Goal: Information Seeking & Learning: Check status

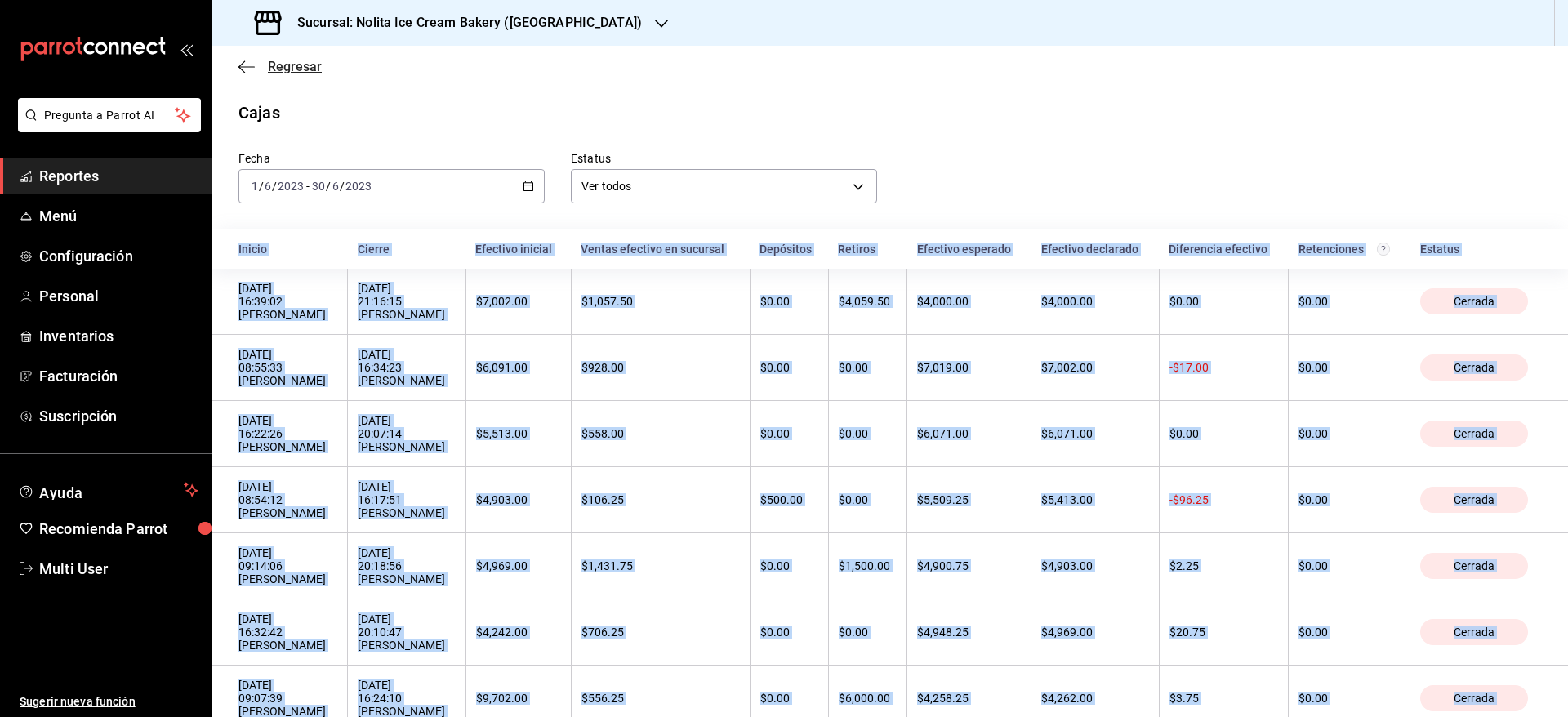
click at [263, 64] on span "Regresar" at bounding box center [280, 67] width 83 height 16
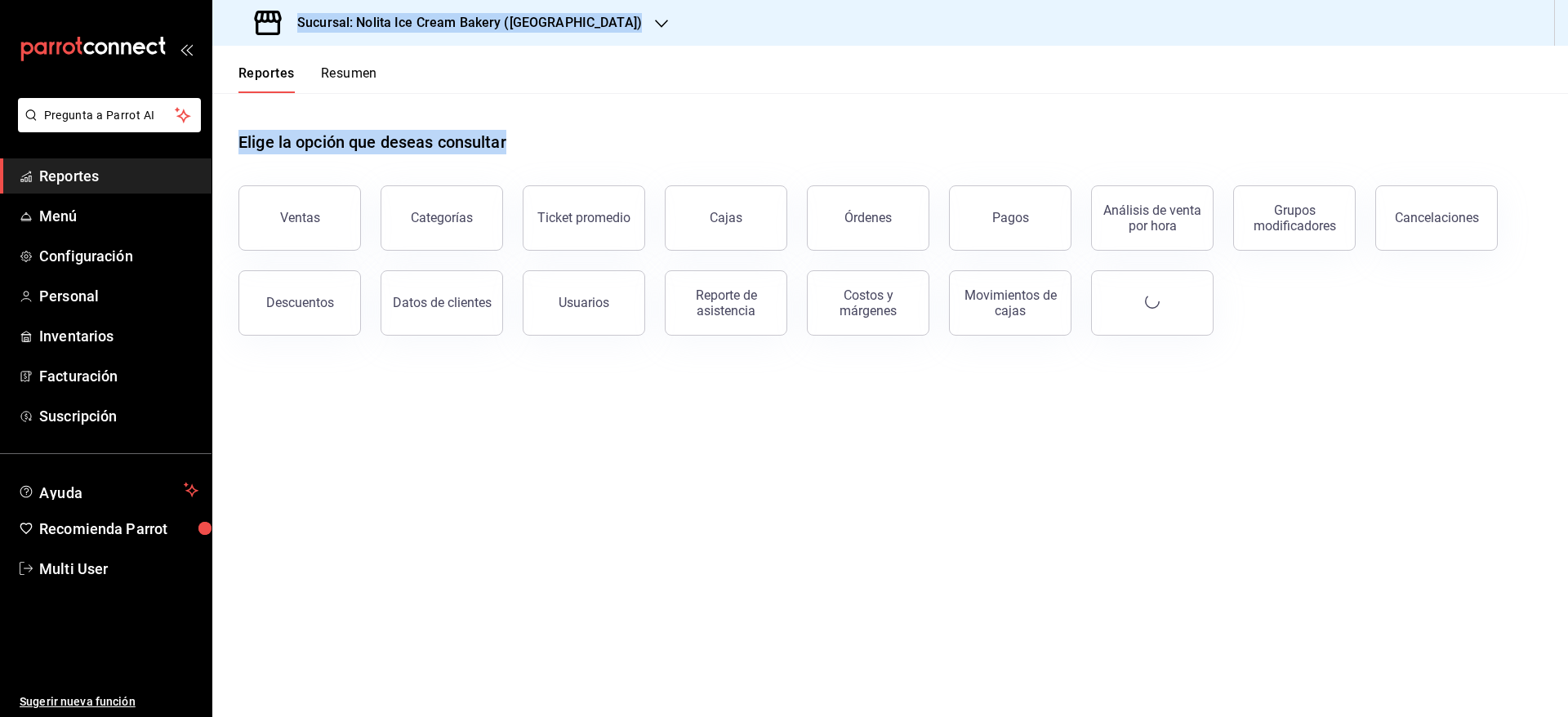
click at [342, 77] on button "Resumen" at bounding box center [348, 79] width 56 height 28
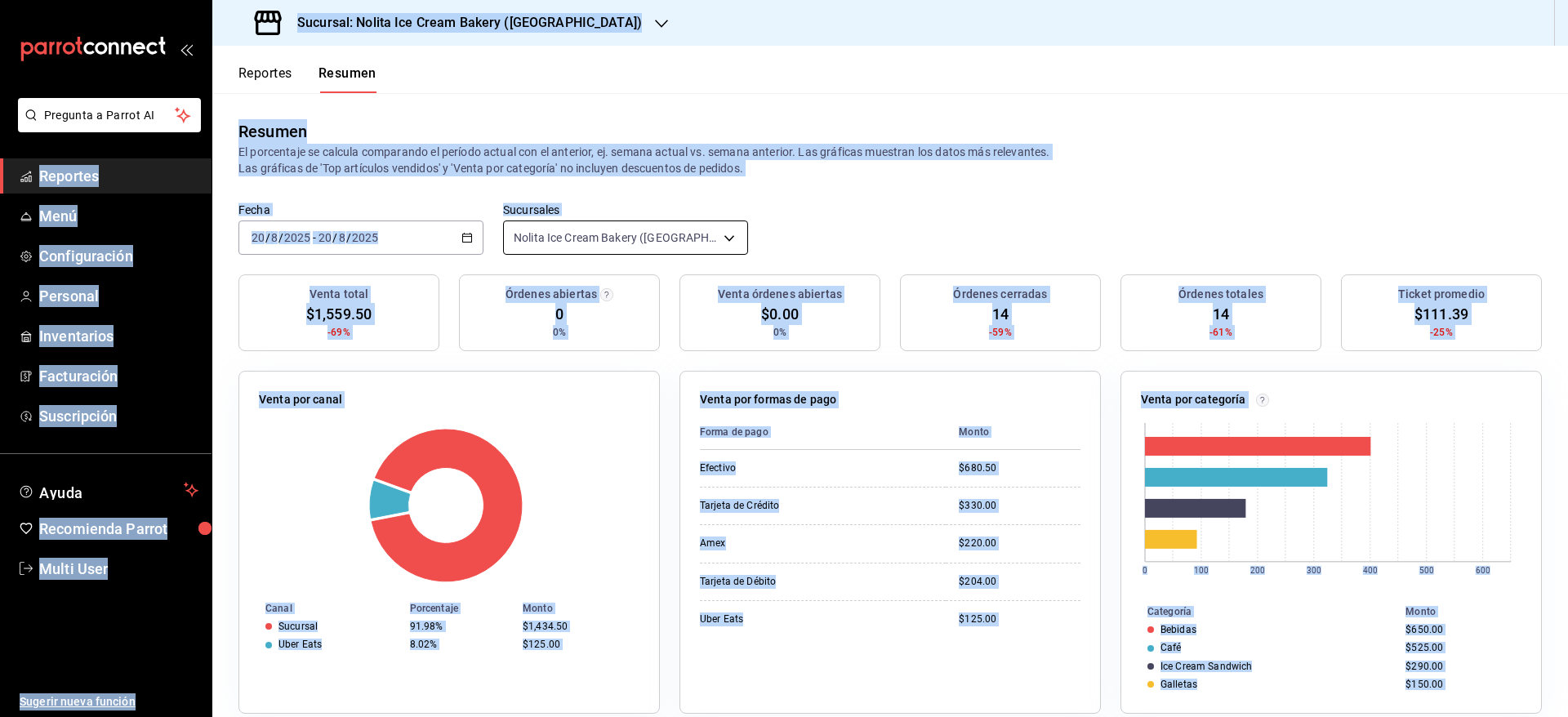
click at [562, 232] on body "Pregunta a Parrot AI Reportes Menú Configuración Personal Inventarios Facturaci…" at bounding box center [784, 358] width 1568 height 717
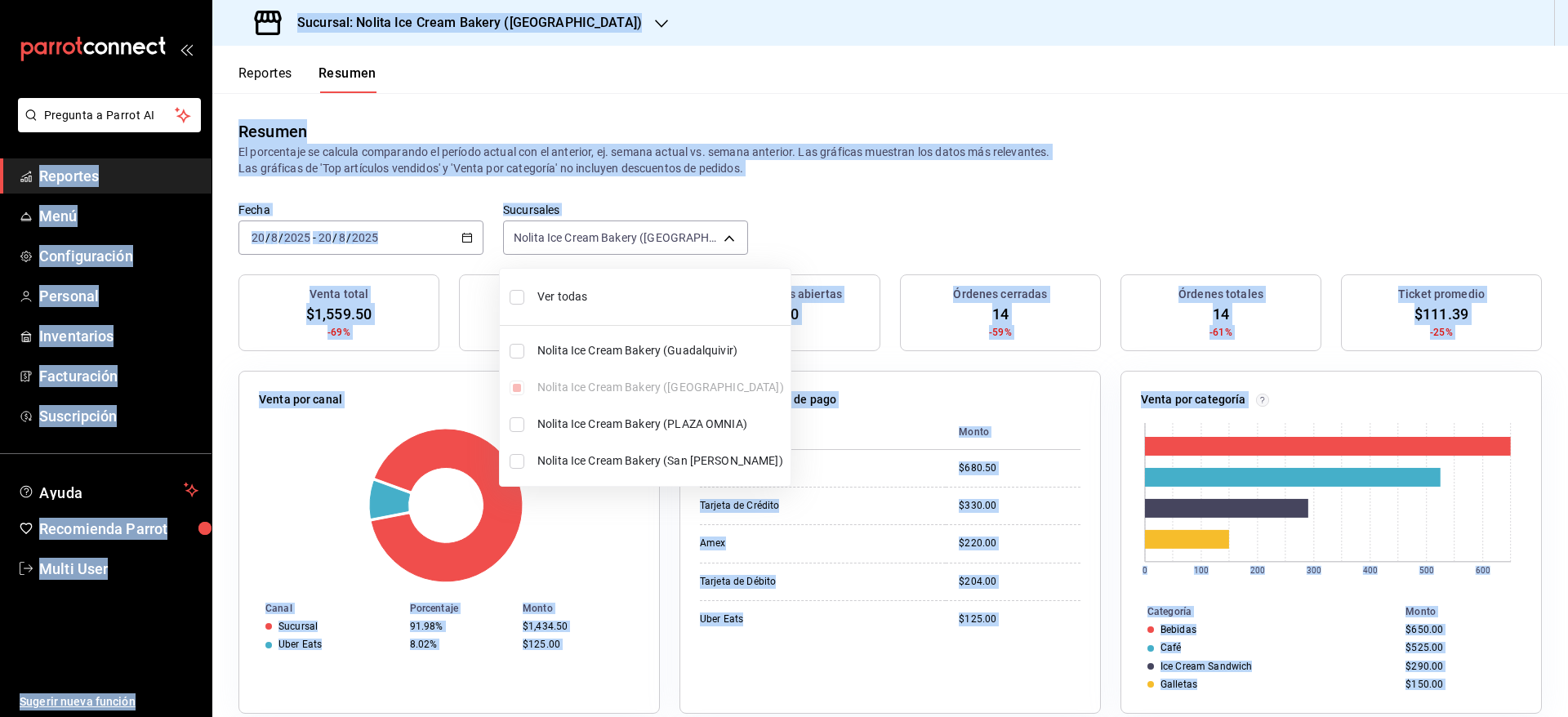
click at [549, 295] on span "Ver todas" at bounding box center [660, 297] width 246 height 17
type input "[object Object],[object Object],[object Object],[object Object]"
checkbox input "true"
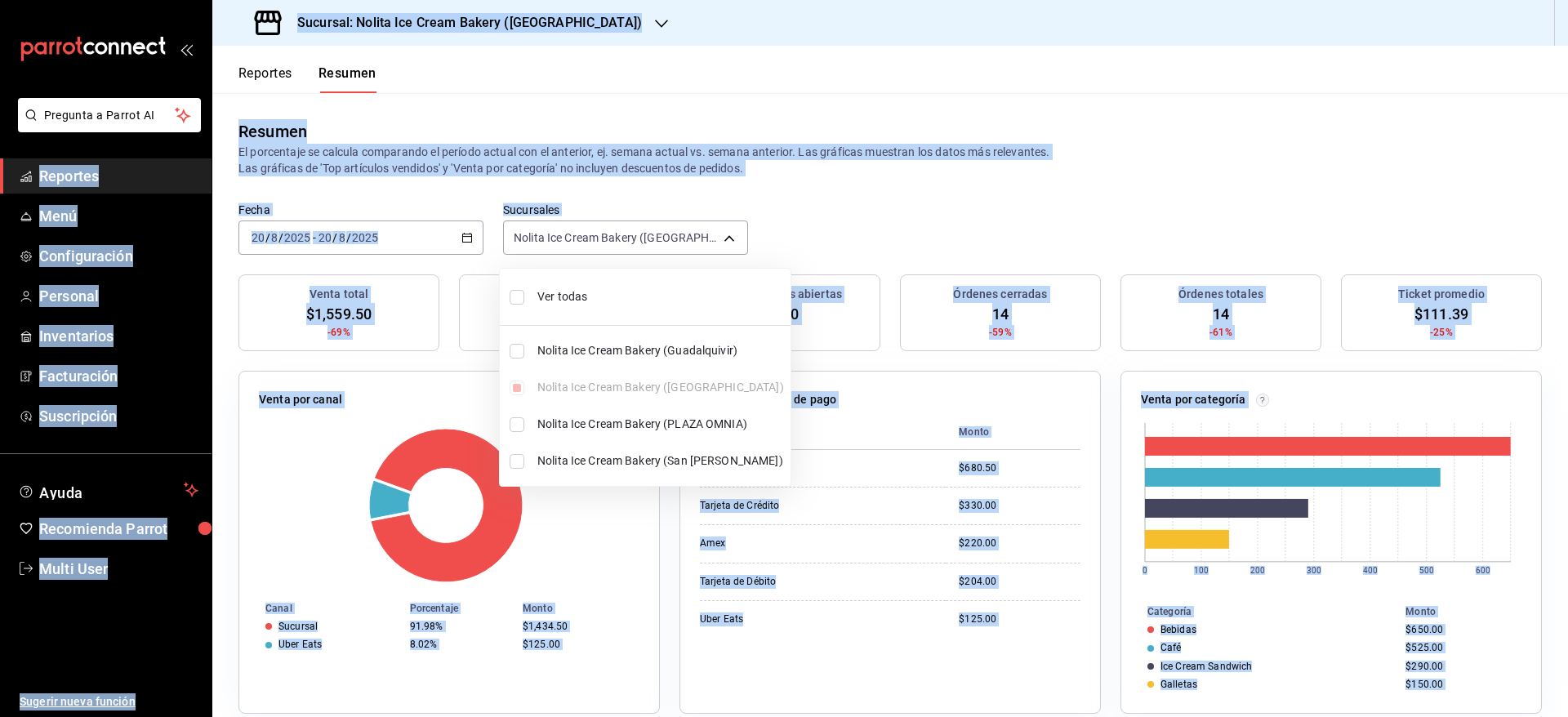
checkbox input "true"
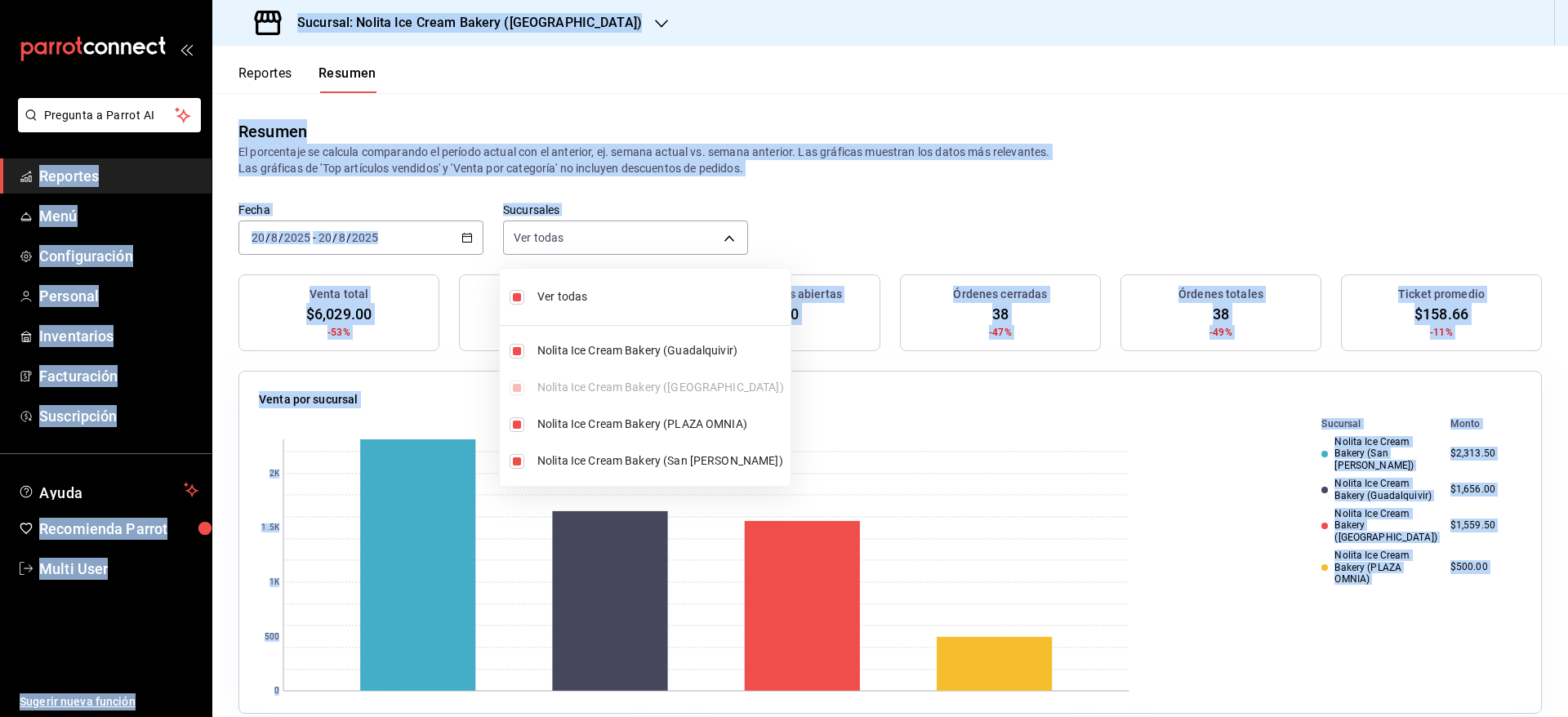
click at [850, 220] on div at bounding box center [784, 358] width 1568 height 717
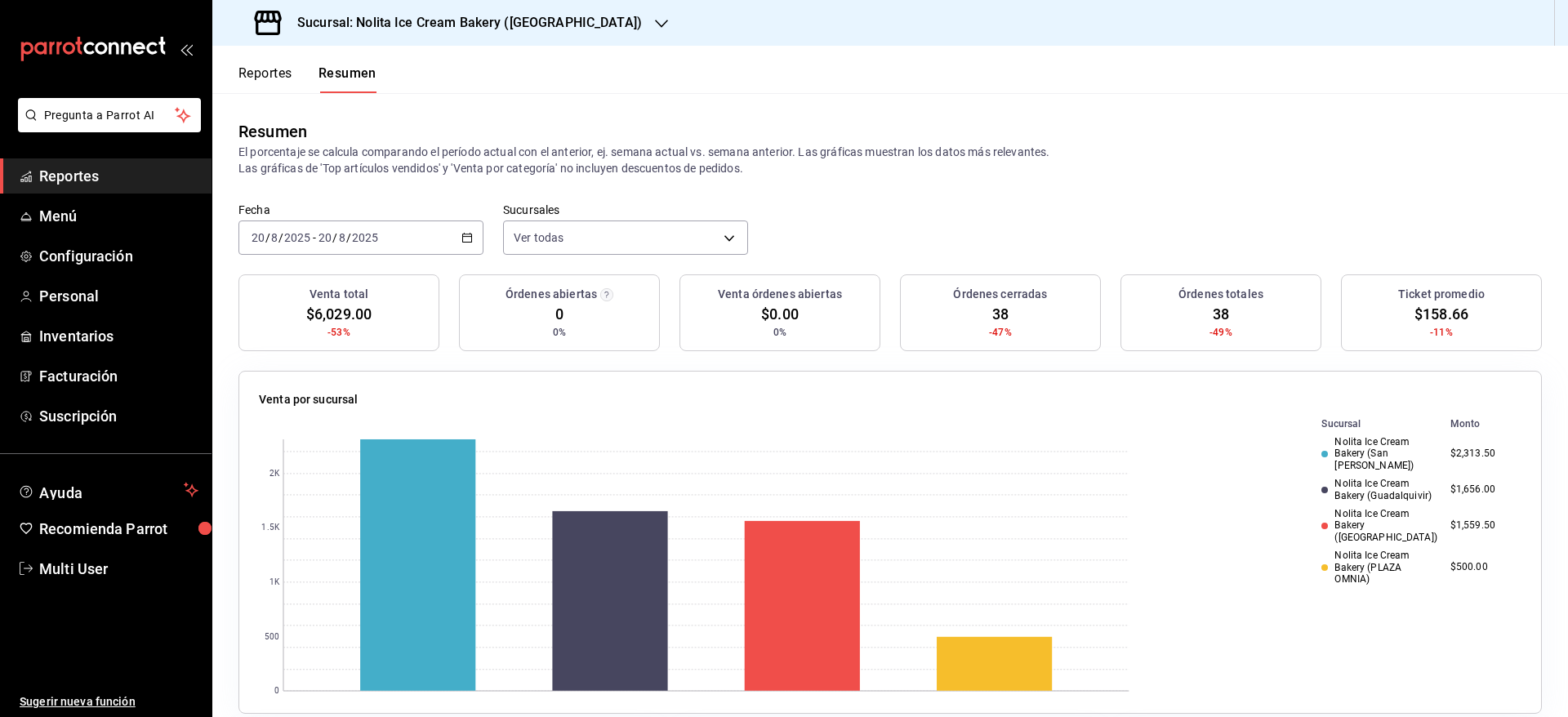
click at [257, 77] on button "Reportes" at bounding box center [265, 79] width 54 height 28
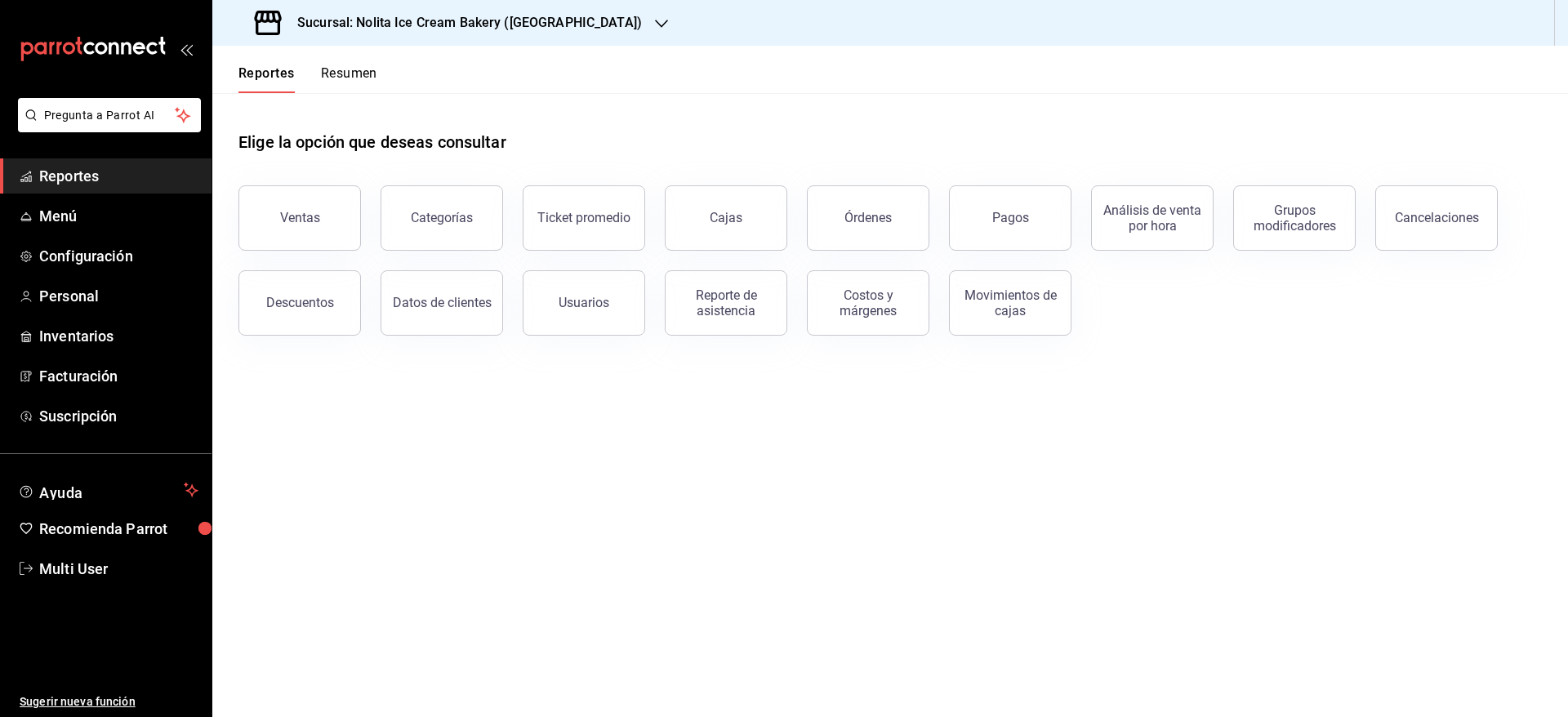
click at [336, 65] on button "Resumen" at bounding box center [348, 79] width 56 height 28
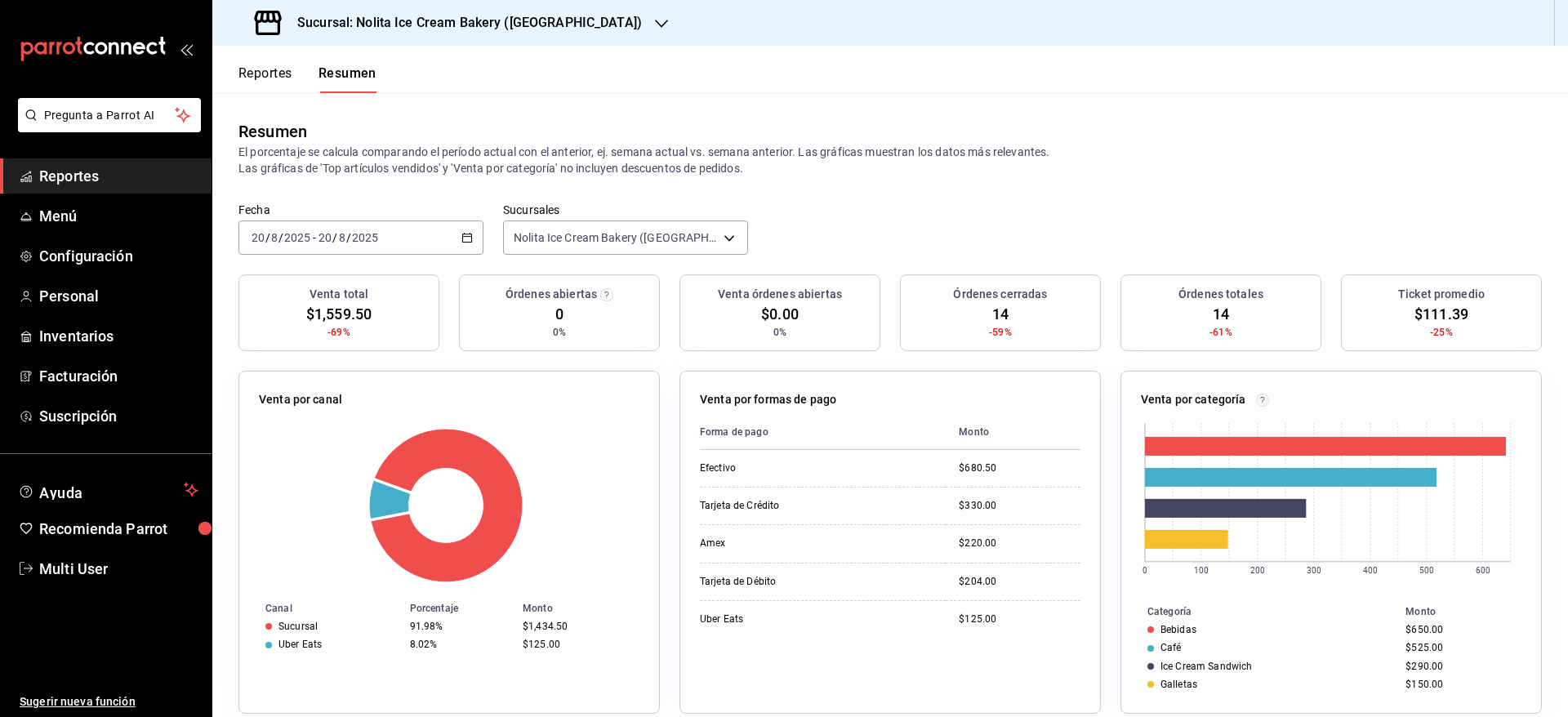
click at [615, 257] on div "Fecha [DATE] [DATE] - [DATE] [DATE] Sucursales Nolita Ice Cream Bakery ([GEOGRA…" at bounding box center [890, 238] width 1356 height 72
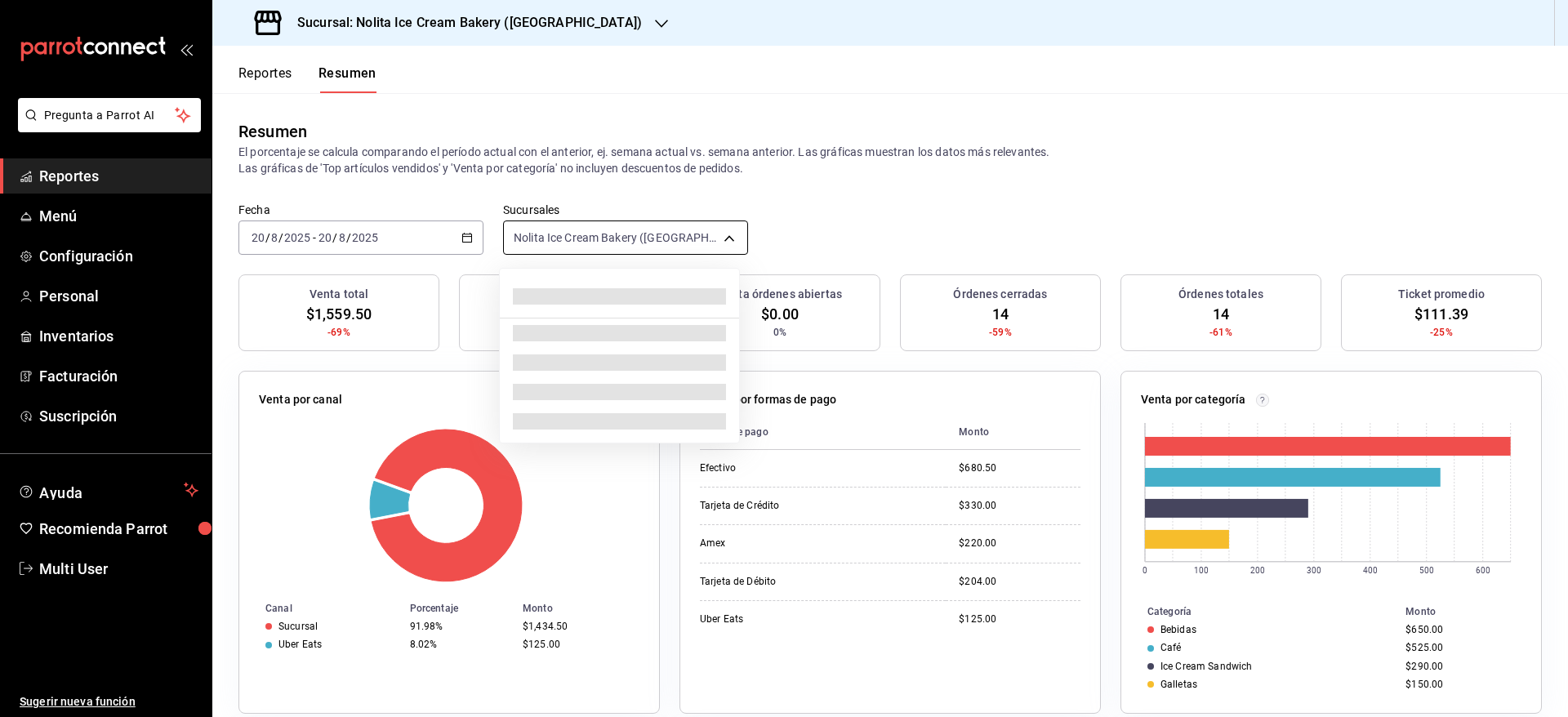
click at [641, 244] on body "Pregunta a Parrot AI Reportes Menú Configuración Personal Inventarios Facturaci…" at bounding box center [784, 358] width 1568 height 717
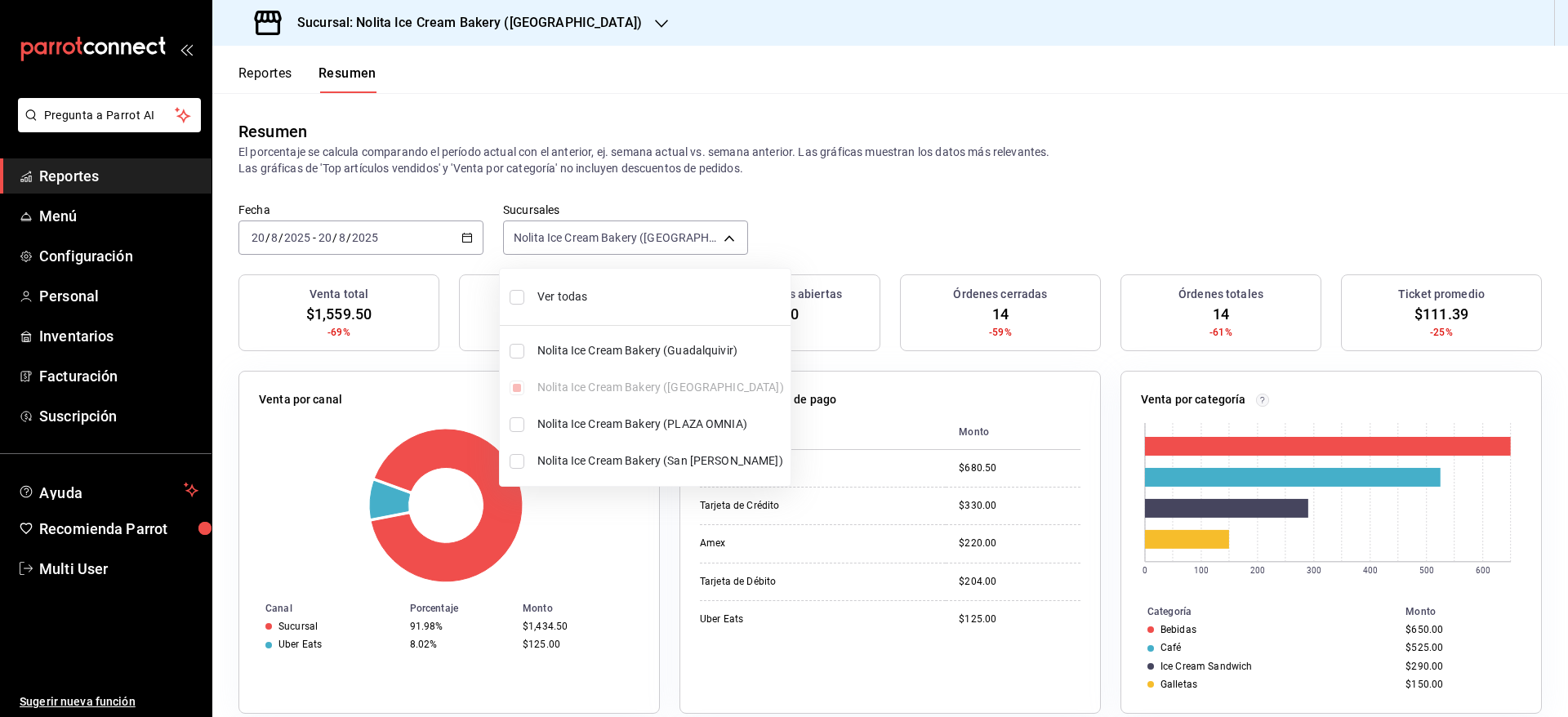
click at [616, 294] on span "Ver todas" at bounding box center [660, 297] width 246 height 17
type input "[object Object],[object Object],[object Object],[object Object]"
checkbox input "true"
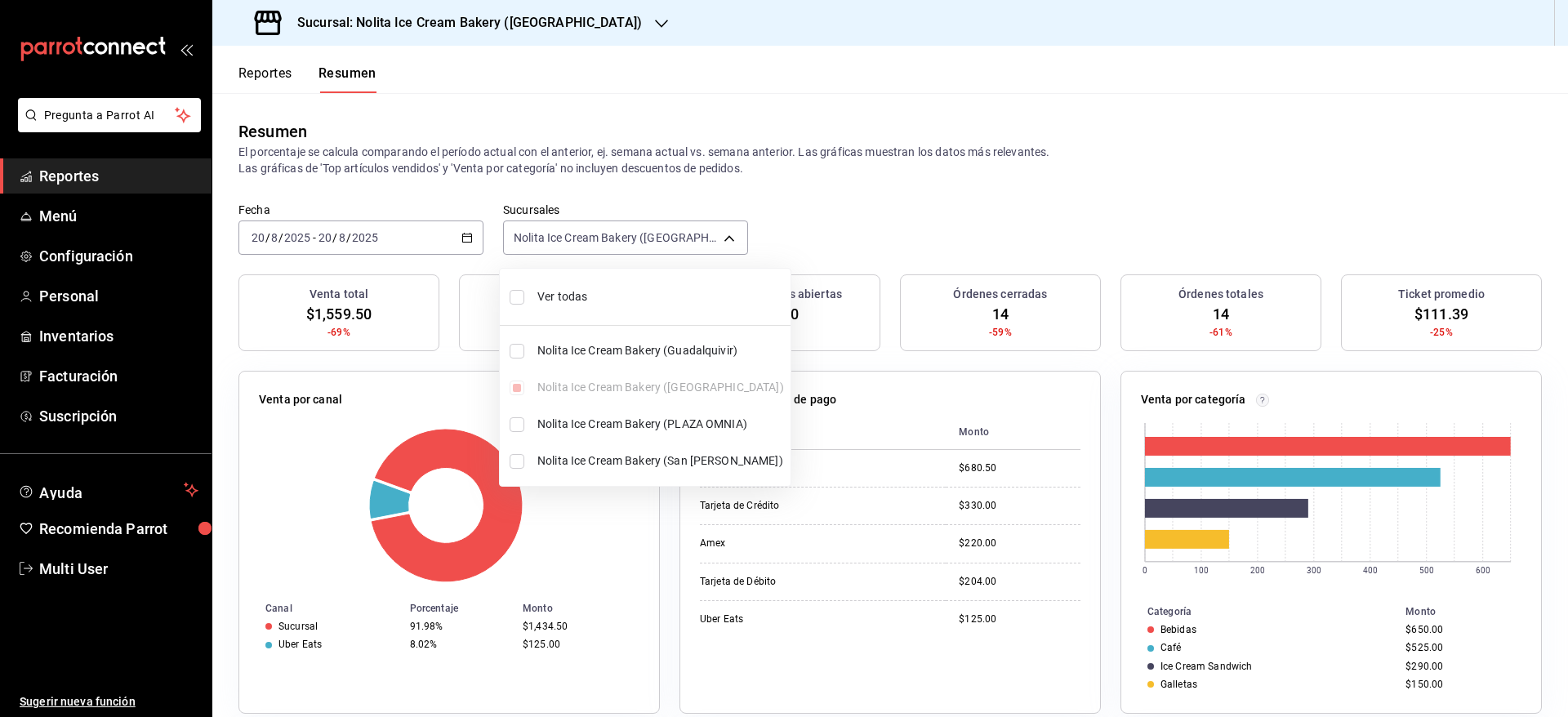
checkbox input "true"
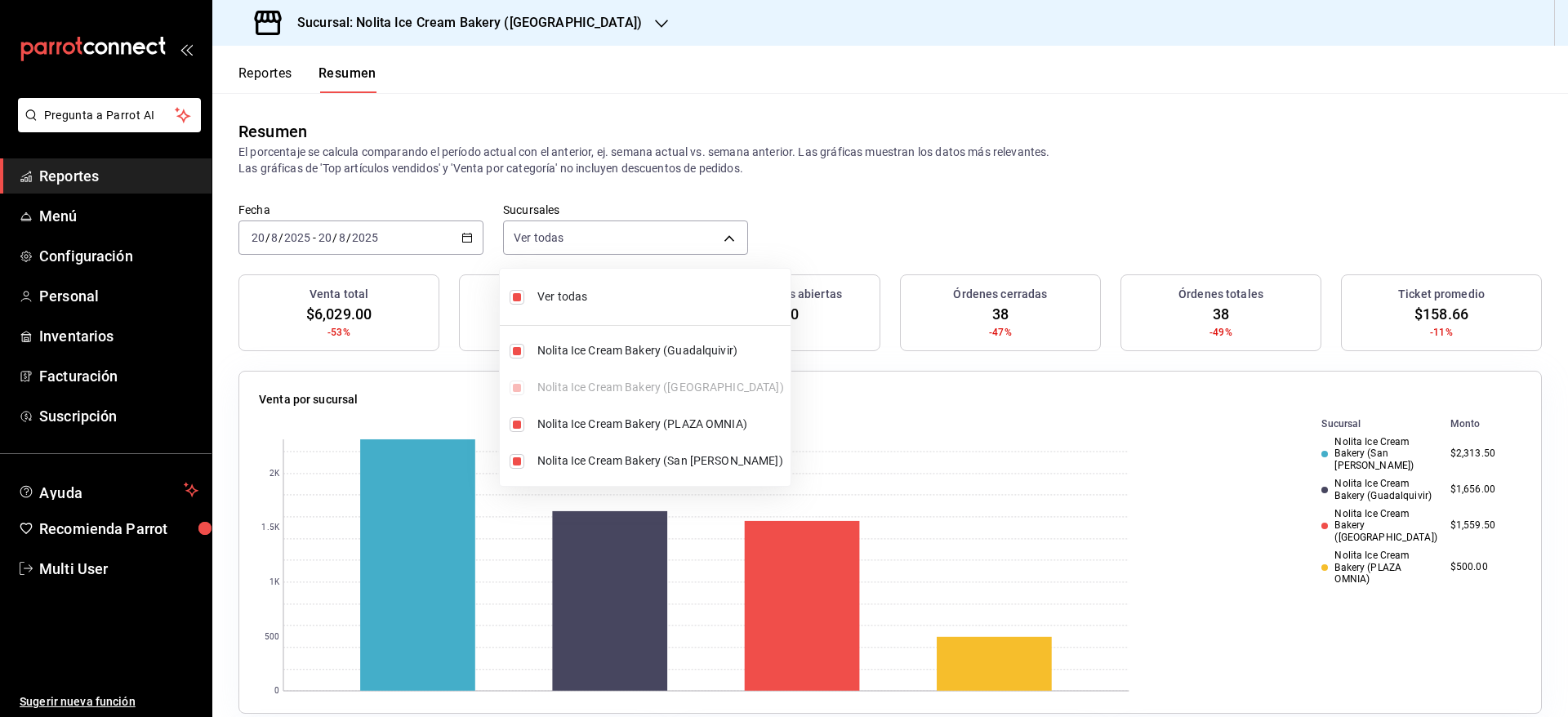
click at [961, 238] on div at bounding box center [784, 358] width 1568 height 717
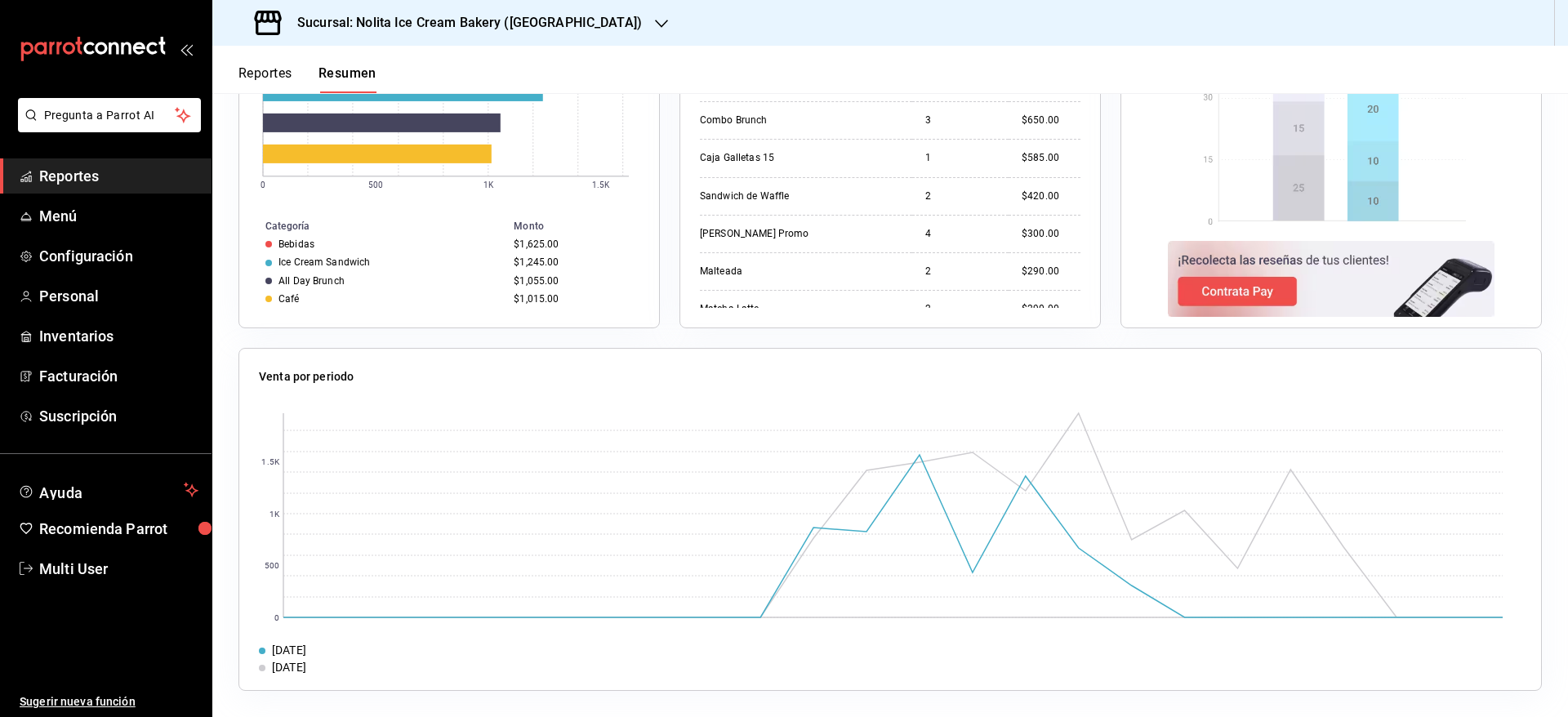
click at [1057, 74] on header "Reportes Resumen" at bounding box center [890, 69] width 1356 height 48
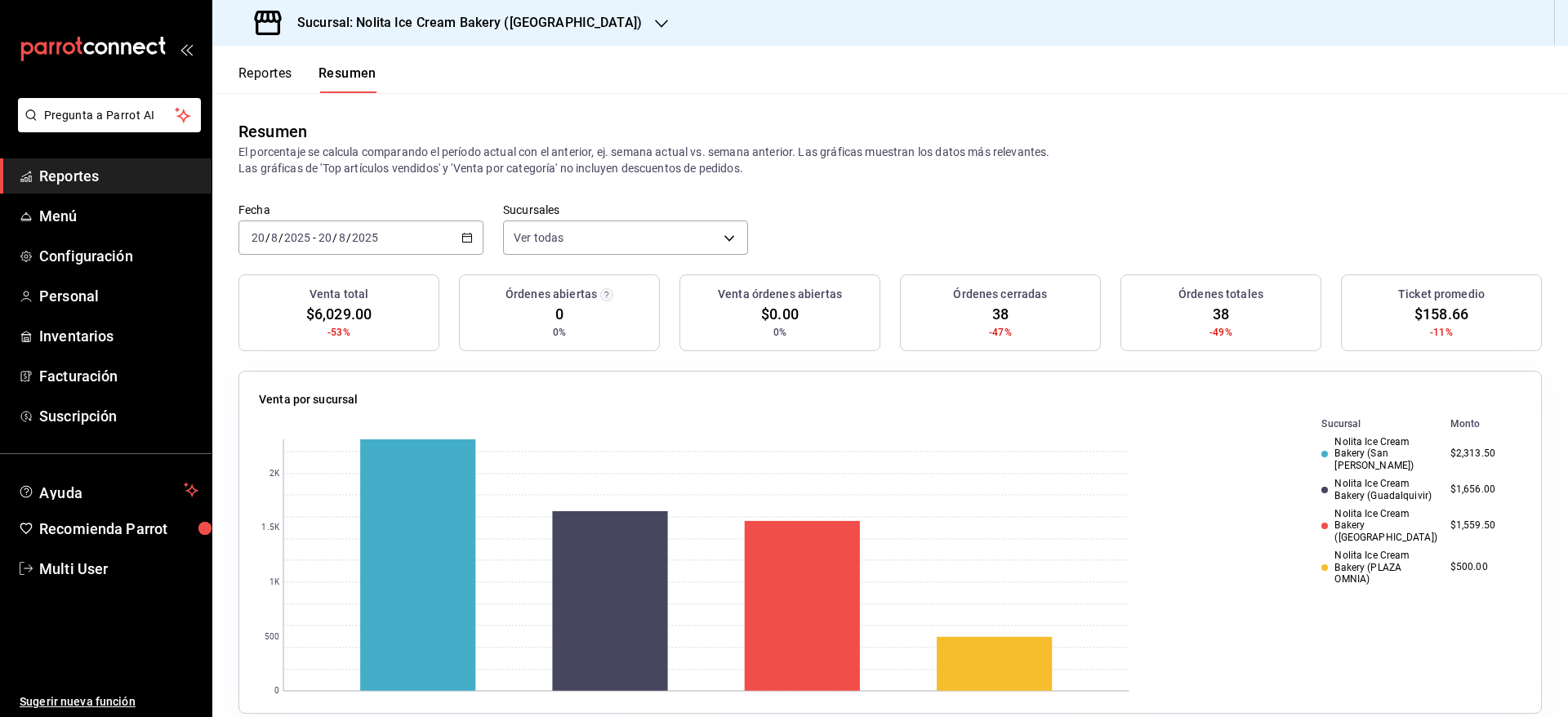
drag, startPoint x: 1558, startPoint y: 78, endPoint x: 572, endPoint y: 21, distance: 987.6
click at [572, 21] on h3 "Sucursal: Nolita Ice Cream Bakery ([GEOGRAPHIC_DATA])" at bounding box center [463, 23] width 358 height 20
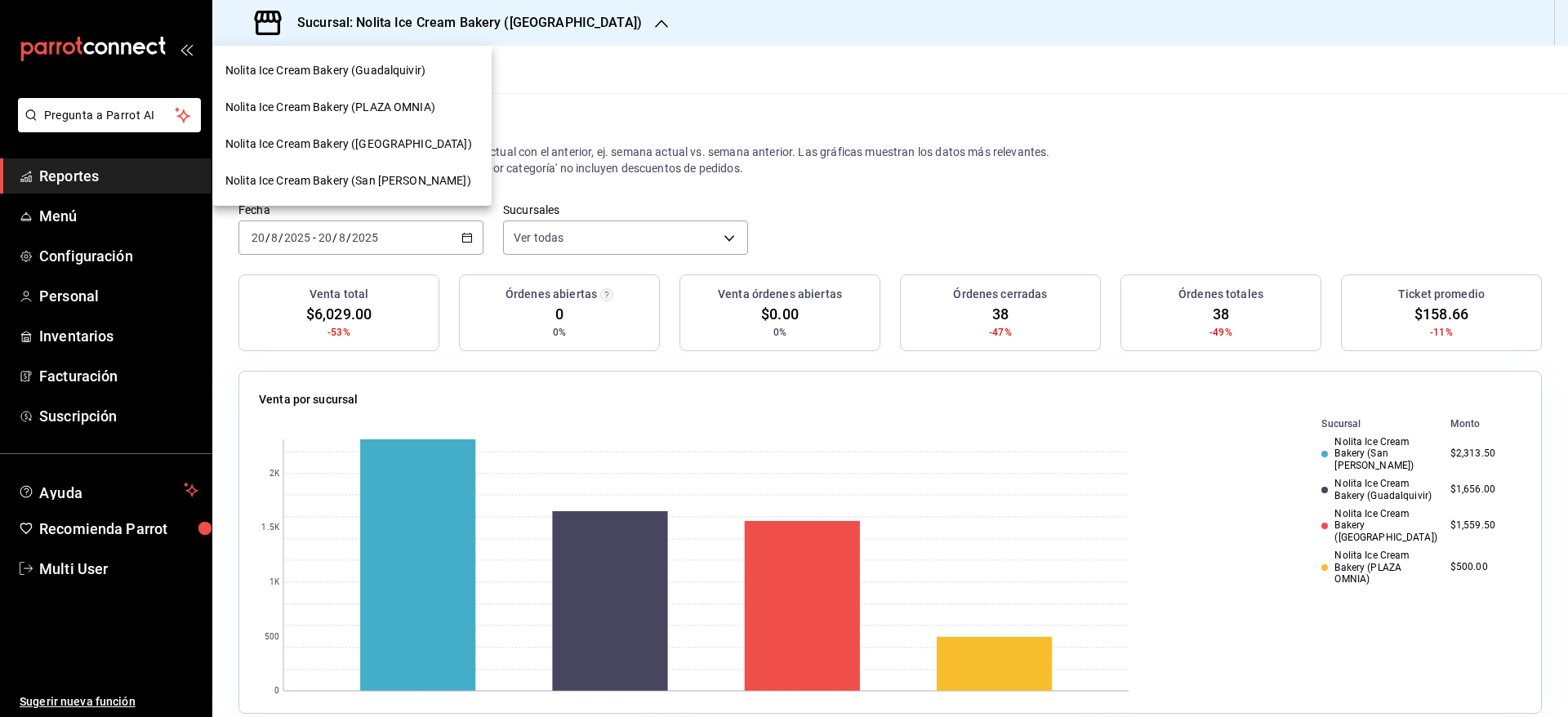
click at [395, 79] on div "Nolita Ice Cream Bakery (Guadalquivir)" at bounding box center [352, 70] width 279 height 36
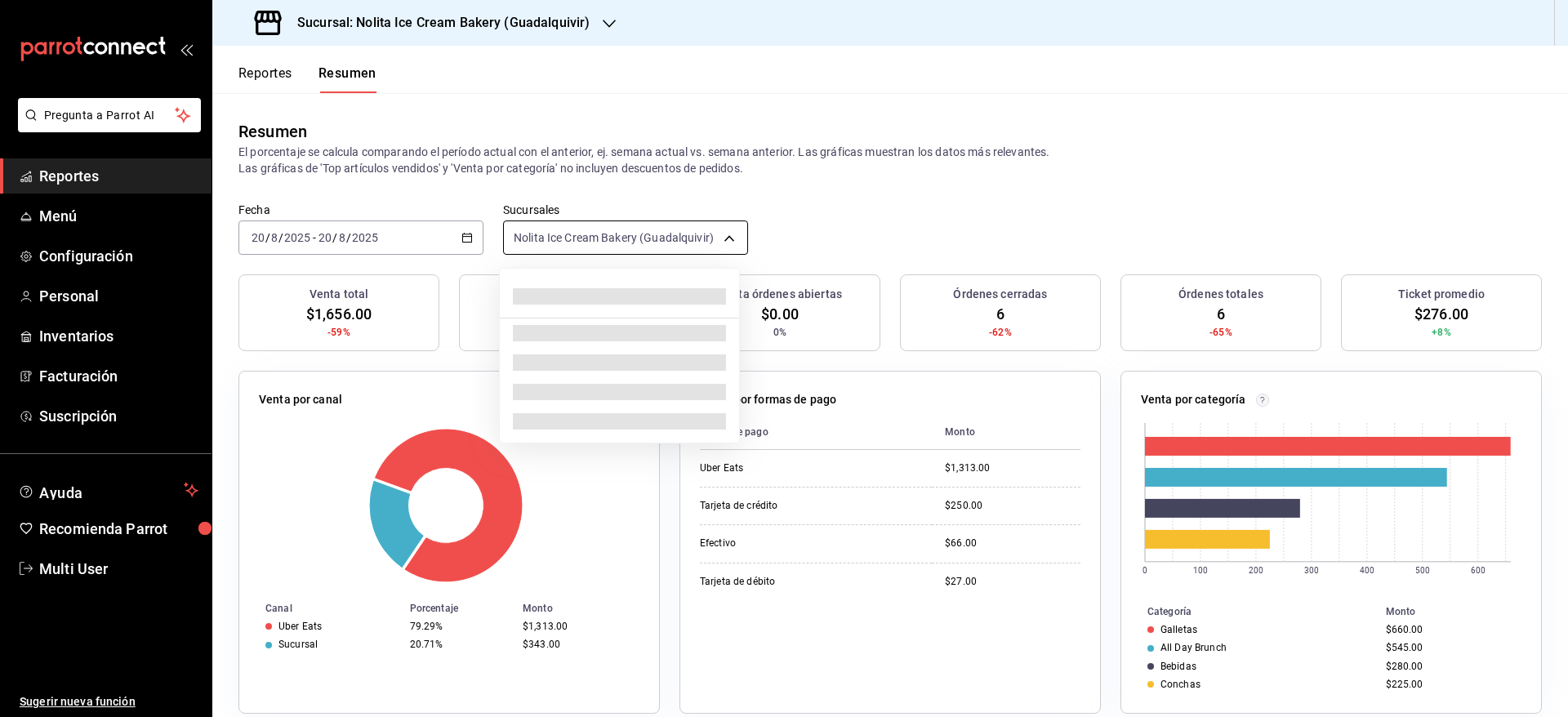
click at [603, 232] on body "Pregunta a Parrot AI Reportes Menú Configuración Personal Inventarios Facturaci…" at bounding box center [784, 358] width 1568 height 717
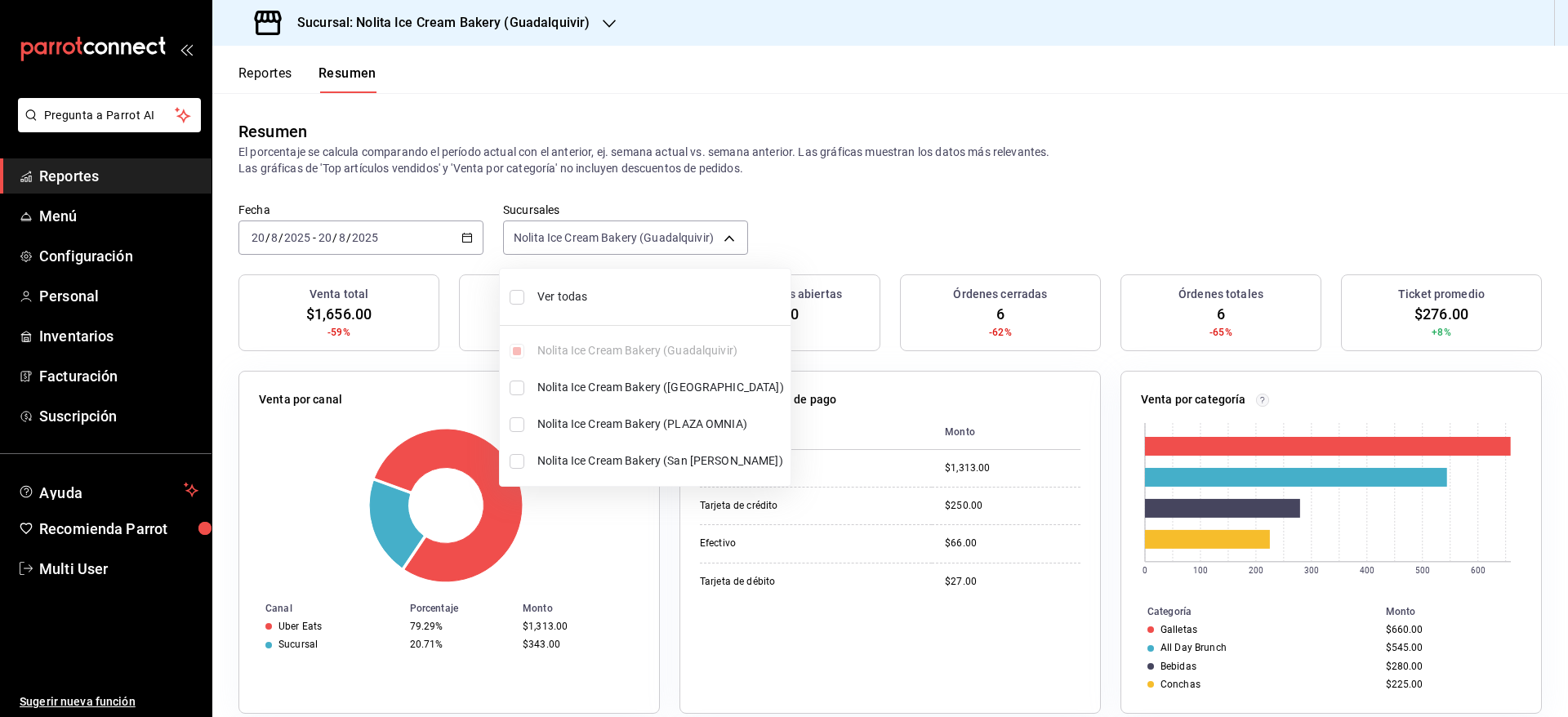
click at [542, 391] on span "Nolita Ice Cream Bakery ([GEOGRAPHIC_DATA])" at bounding box center [660, 388] width 246 height 17
type input "[object Object],[object Object]"
checkbox input "true"
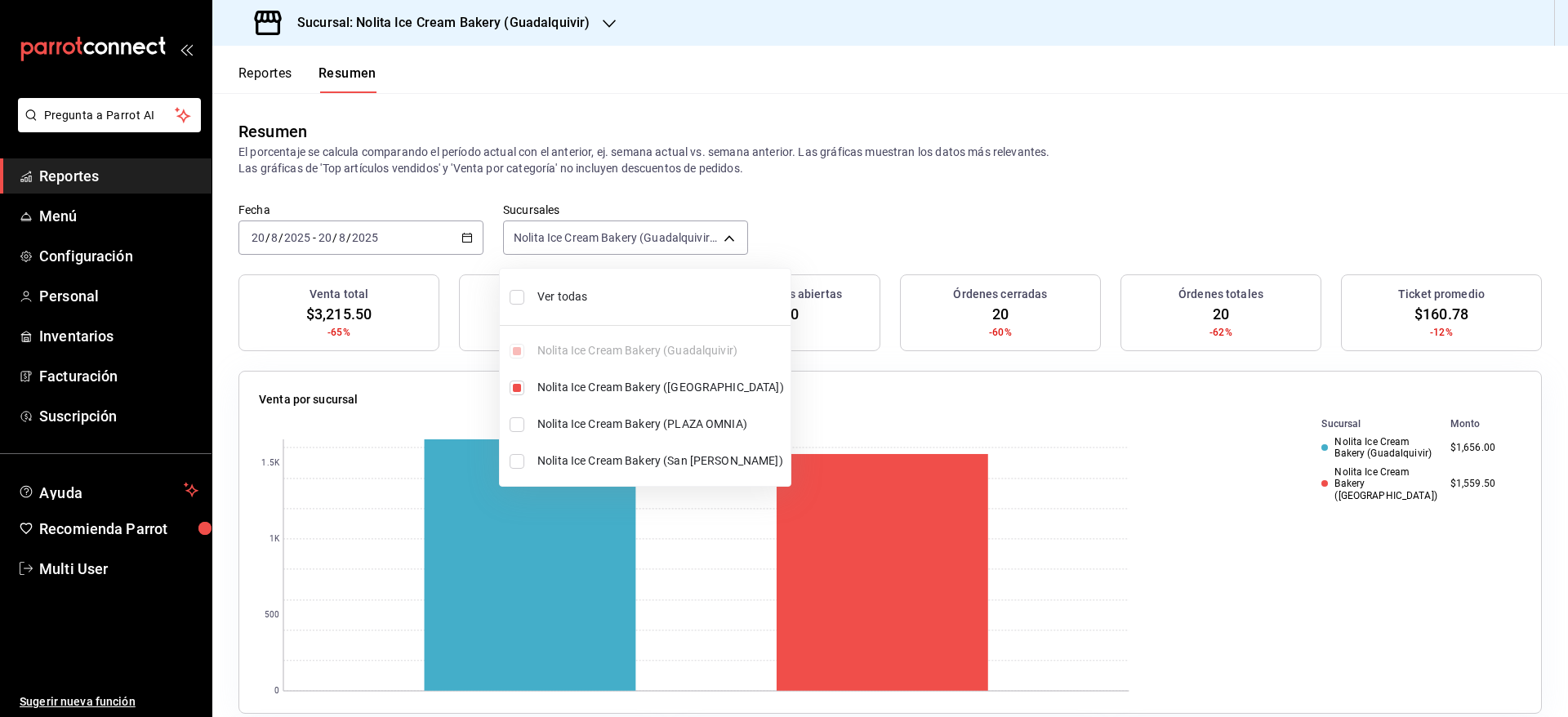
click at [526, 29] on div at bounding box center [784, 358] width 1568 height 717
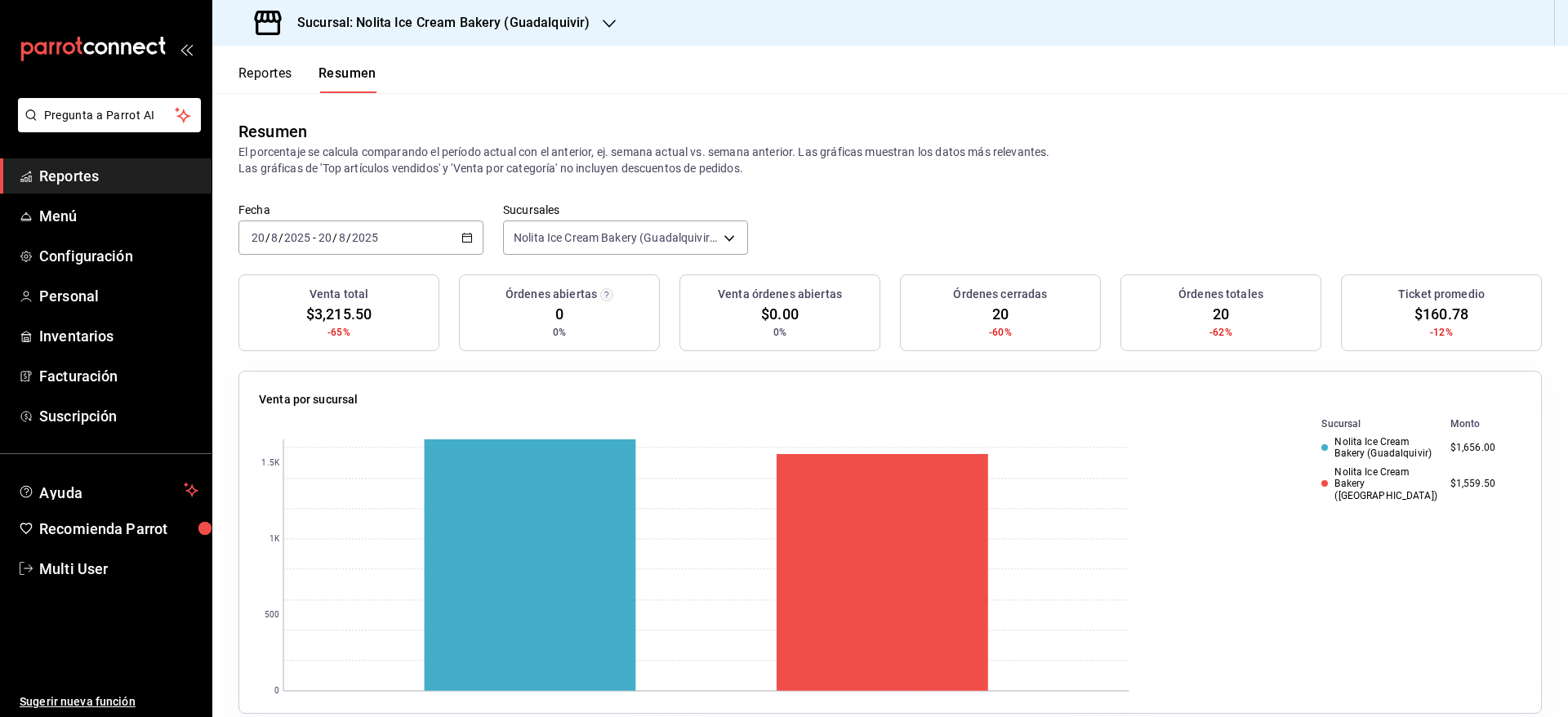
click at [526, 29] on h3 "Sucursal: Nolita Ice Cream Bakery (Guadalquivir)" at bounding box center [437, 23] width 305 height 20
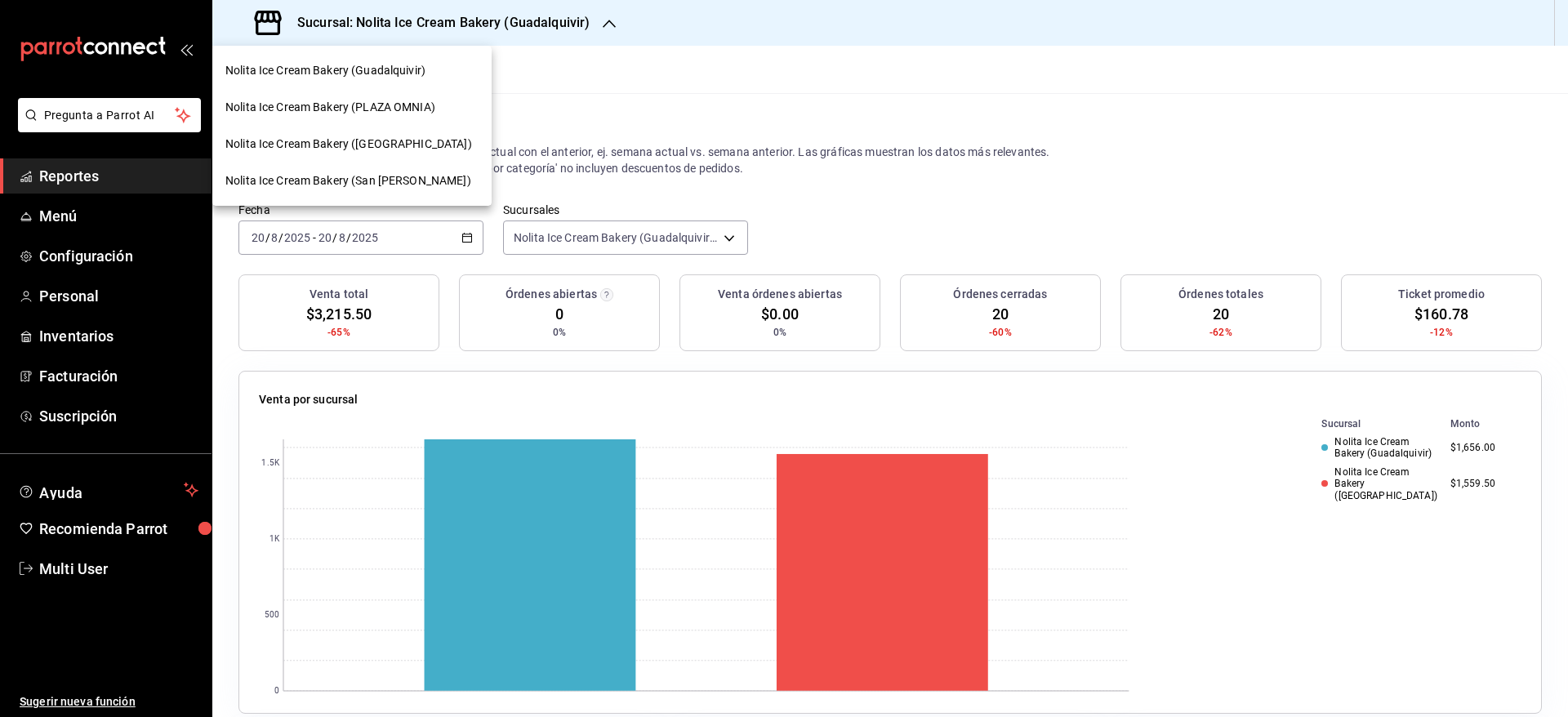
click at [432, 144] on span "Nolita Ice Cream Bakery ([GEOGRAPHIC_DATA])" at bounding box center [348, 144] width 246 height 17
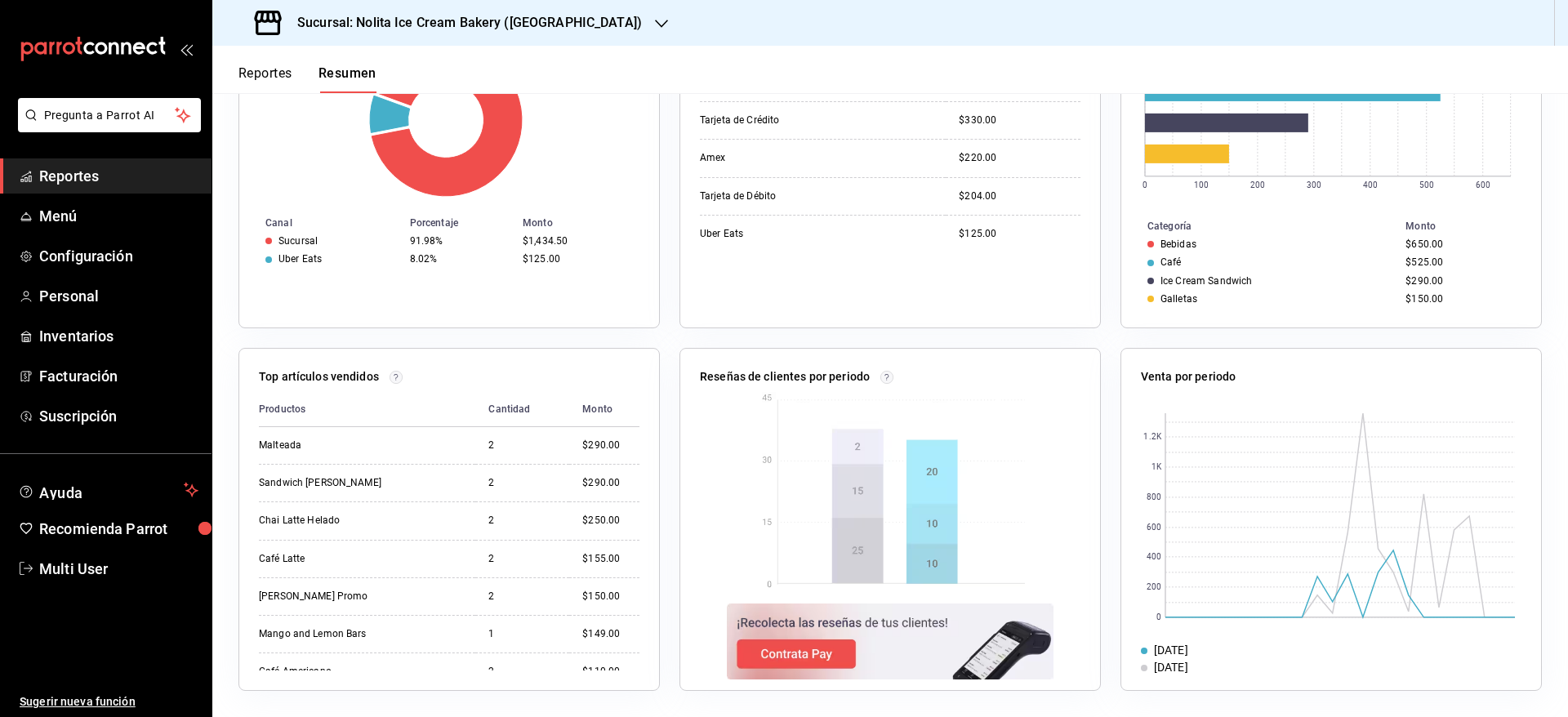
click at [599, 21] on h3 "Sucursal: Nolita Ice Cream Bakery ([GEOGRAPHIC_DATA])" at bounding box center [463, 23] width 358 height 20
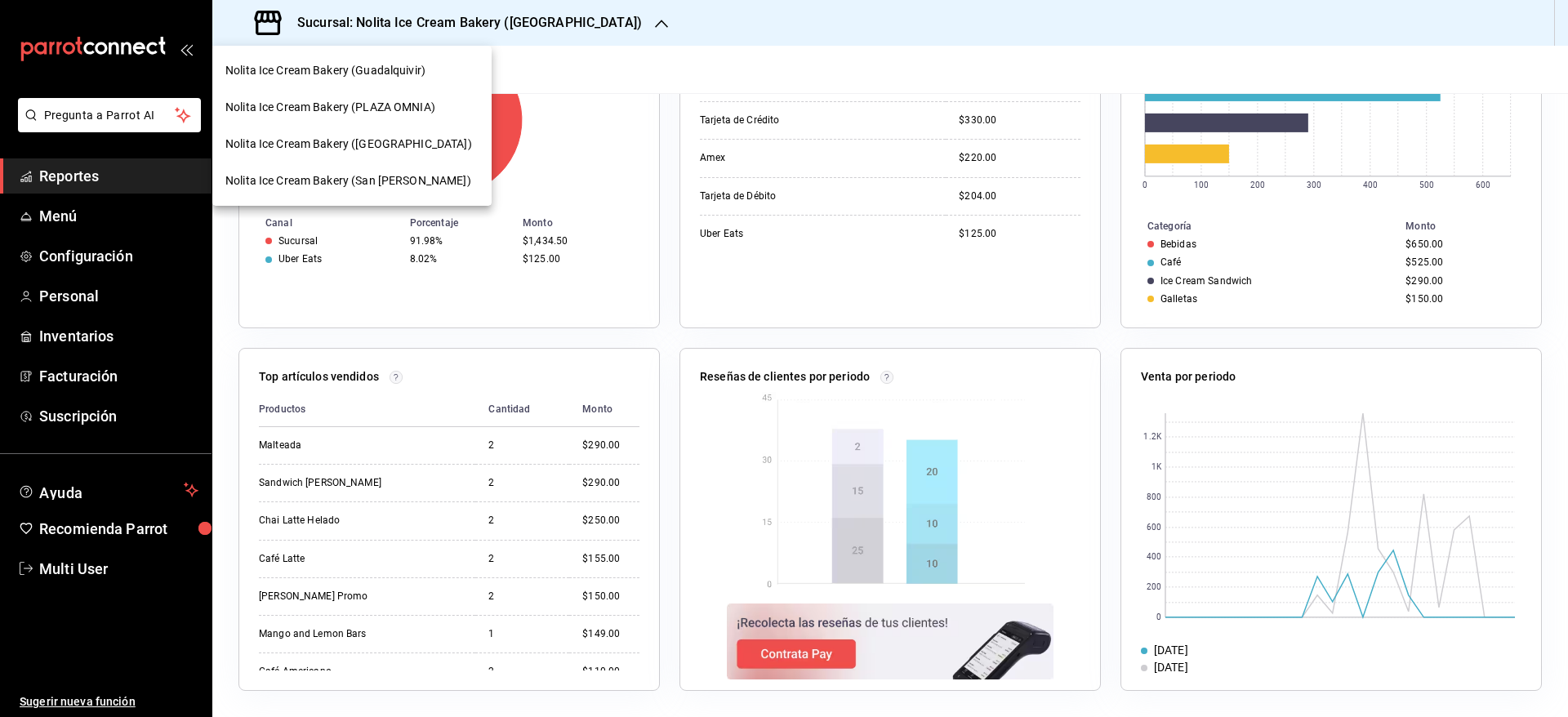
click at [418, 81] on div "Nolita Ice Cream Bakery (Guadalquivir)" at bounding box center [352, 70] width 279 height 36
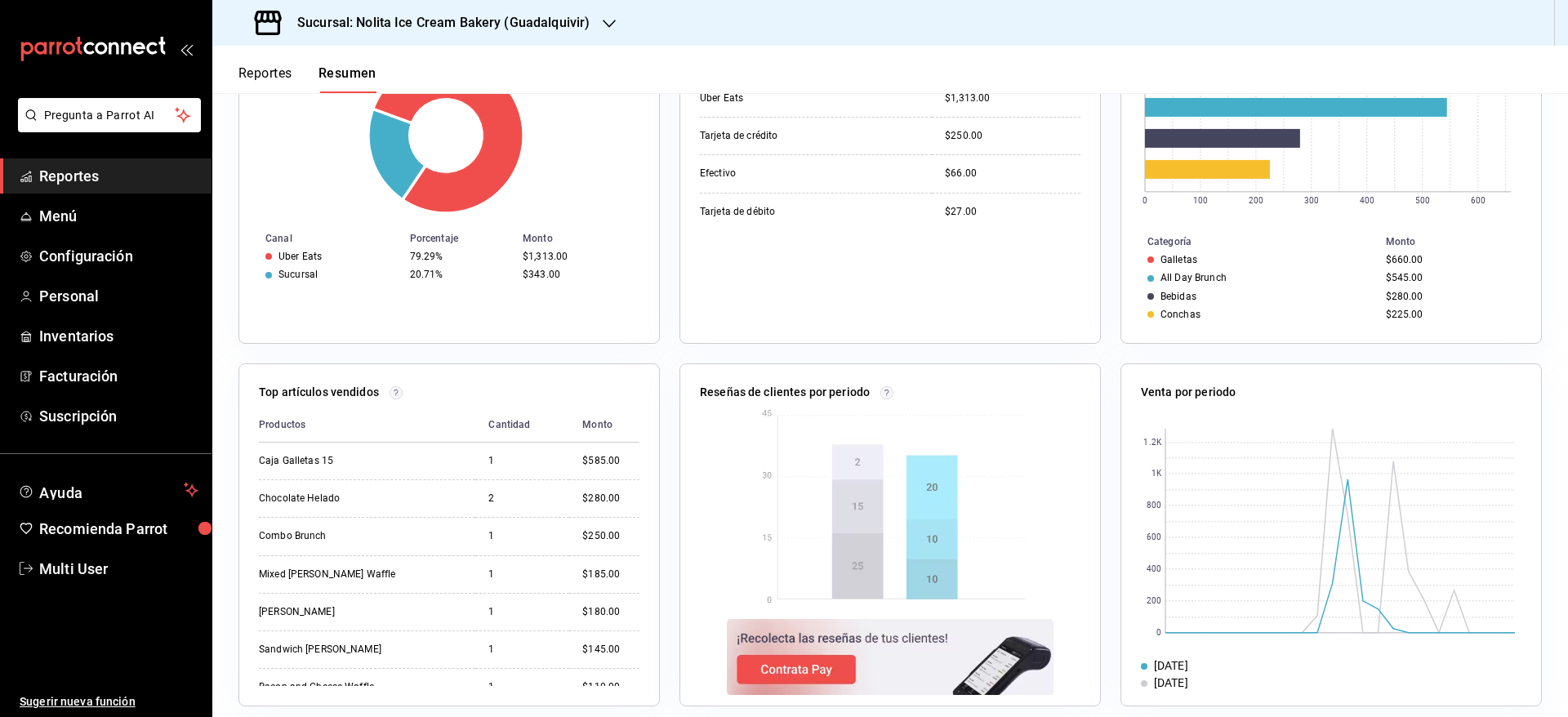
click at [549, 36] on div "Sucursal: Nolita Ice Cream Bakery (Guadalquivir)" at bounding box center [424, 23] width 397 height 46
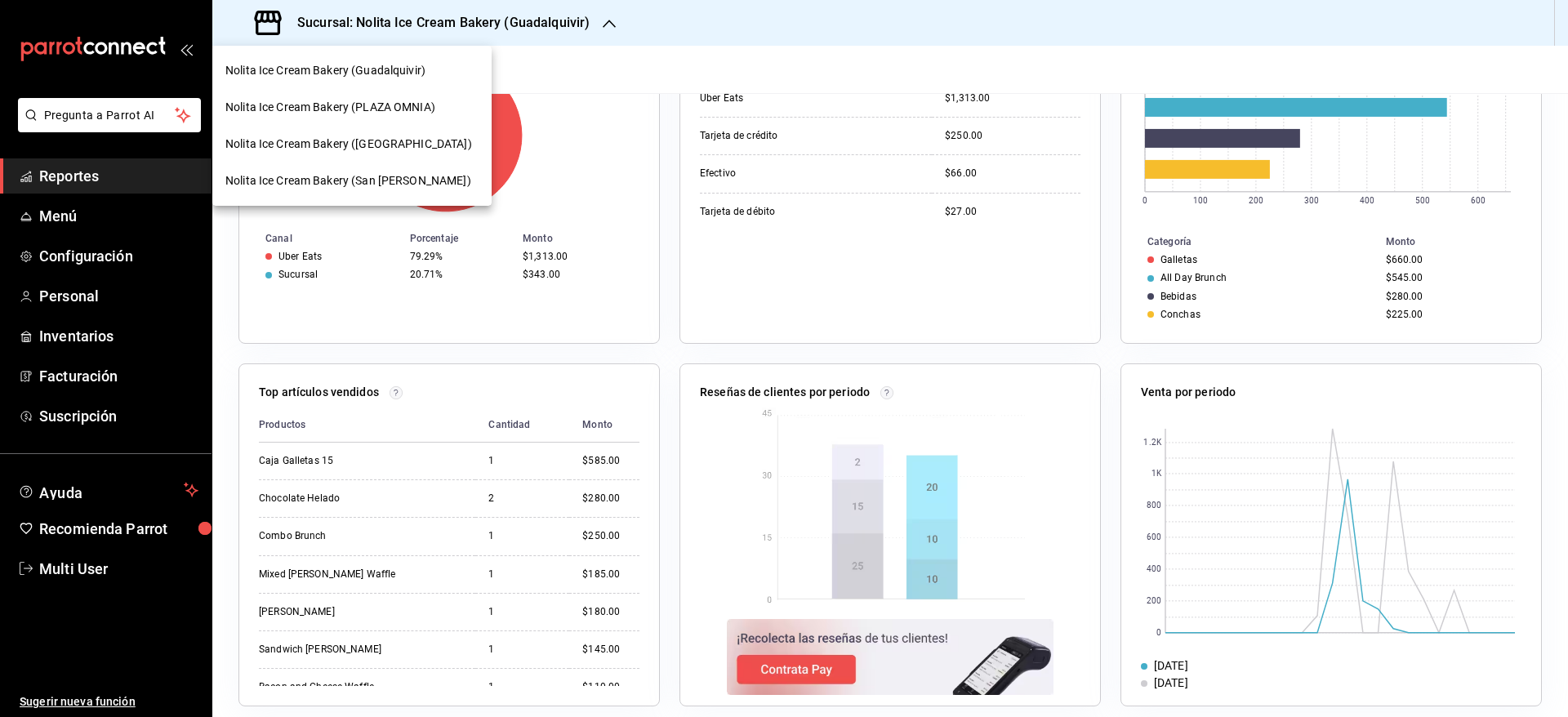
click at [415, 155] on div "Nolita Ice Cream Bakery ([GEOGRAPHIC_DATA])" at bounding box center [352, 144] width 279 height 36
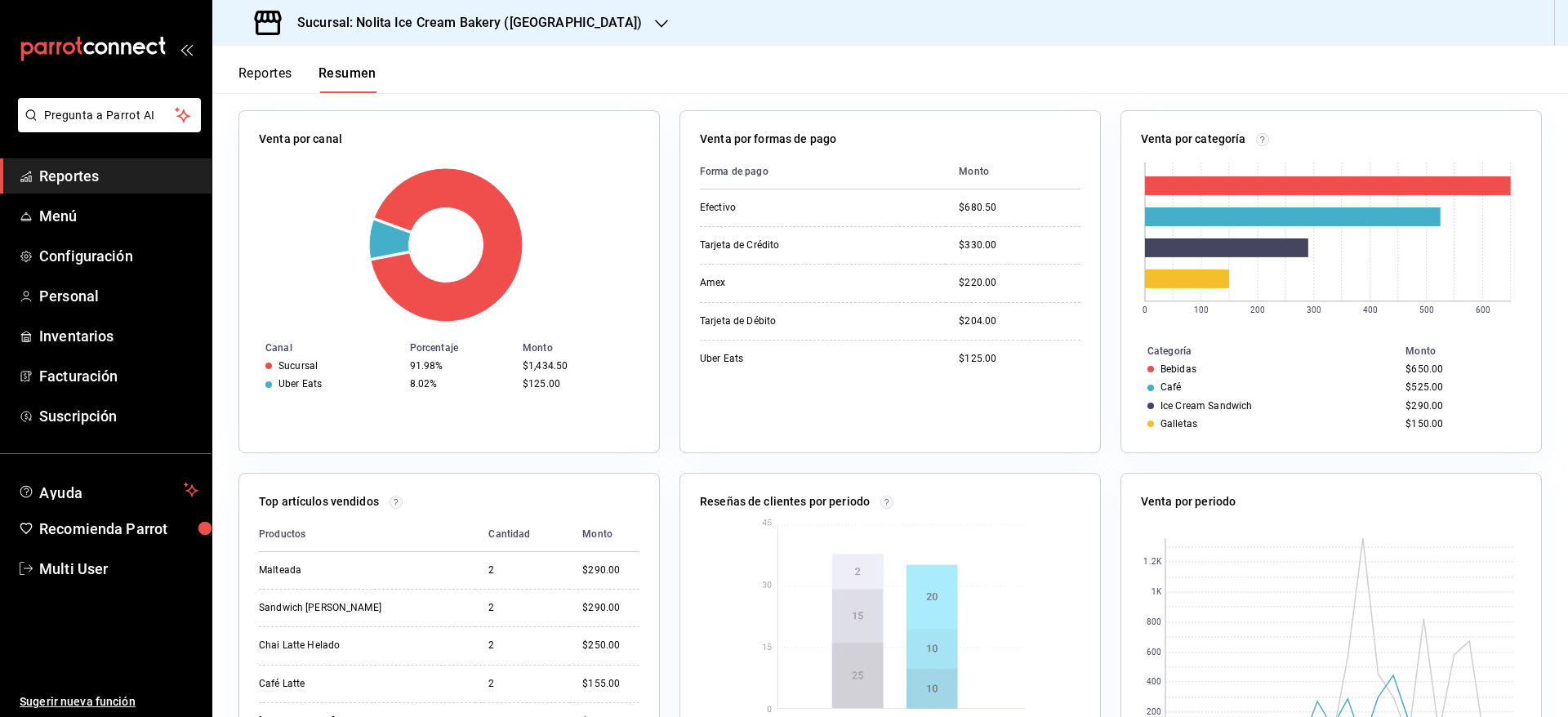
scroll to position [386, 0]
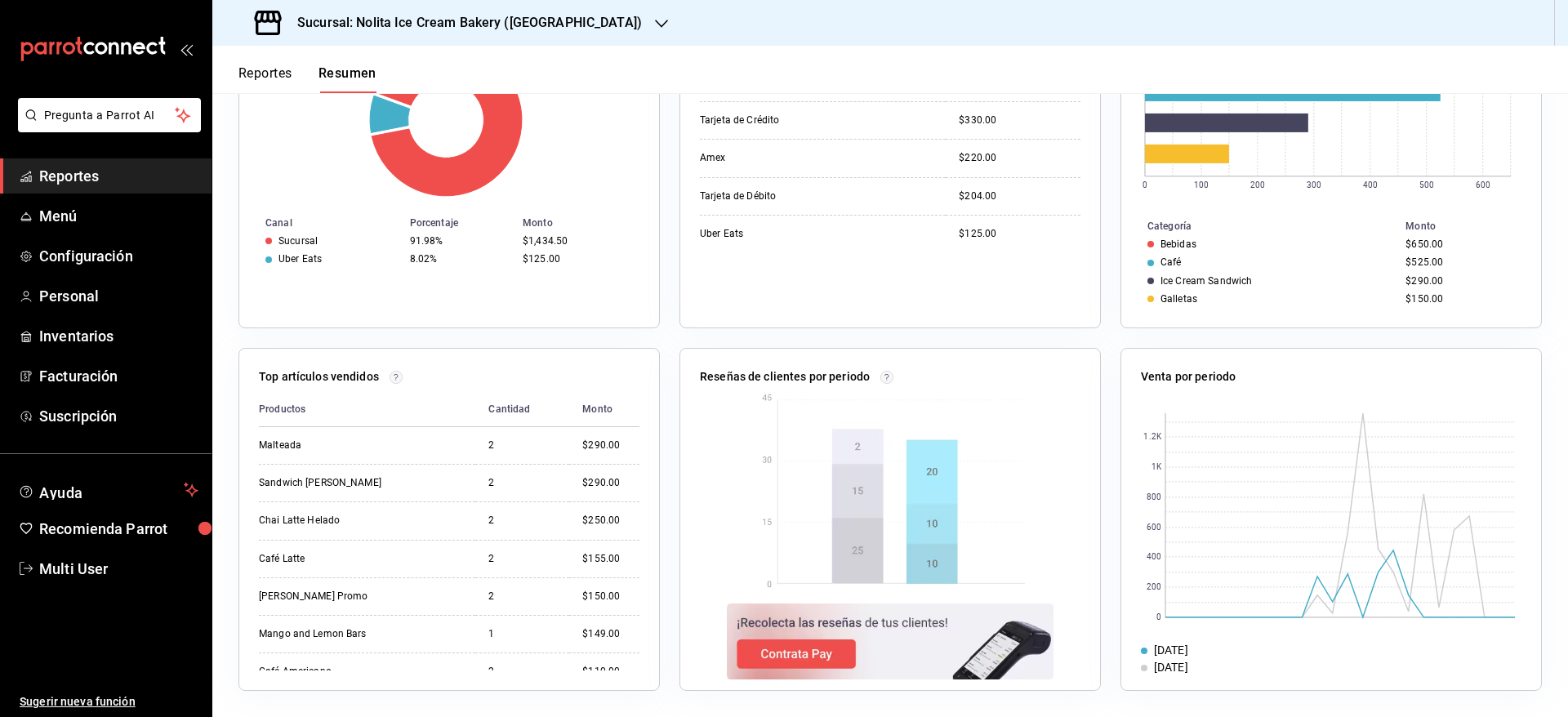
click at [581, 7] on div "Sucursal: Nolita Ice Cream Bakery ([GEOGRAPHIC_DATA])" at bounding box center [450, 23] width 449 height 46
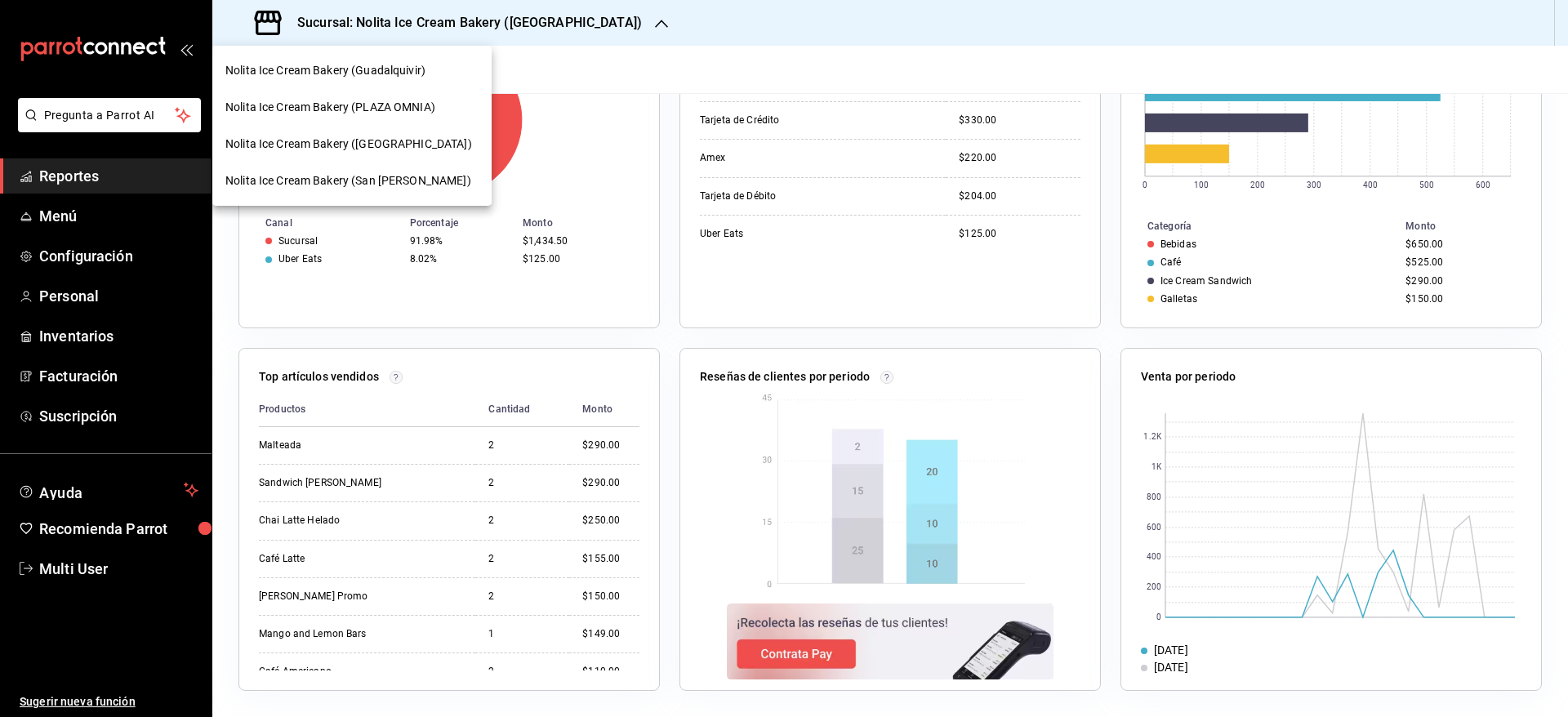
click at [435, 189] on div "Nolita Ice Cream Bakery (San [PERSON_NAME])" at bounding box center [352, 181] width 253 height 17
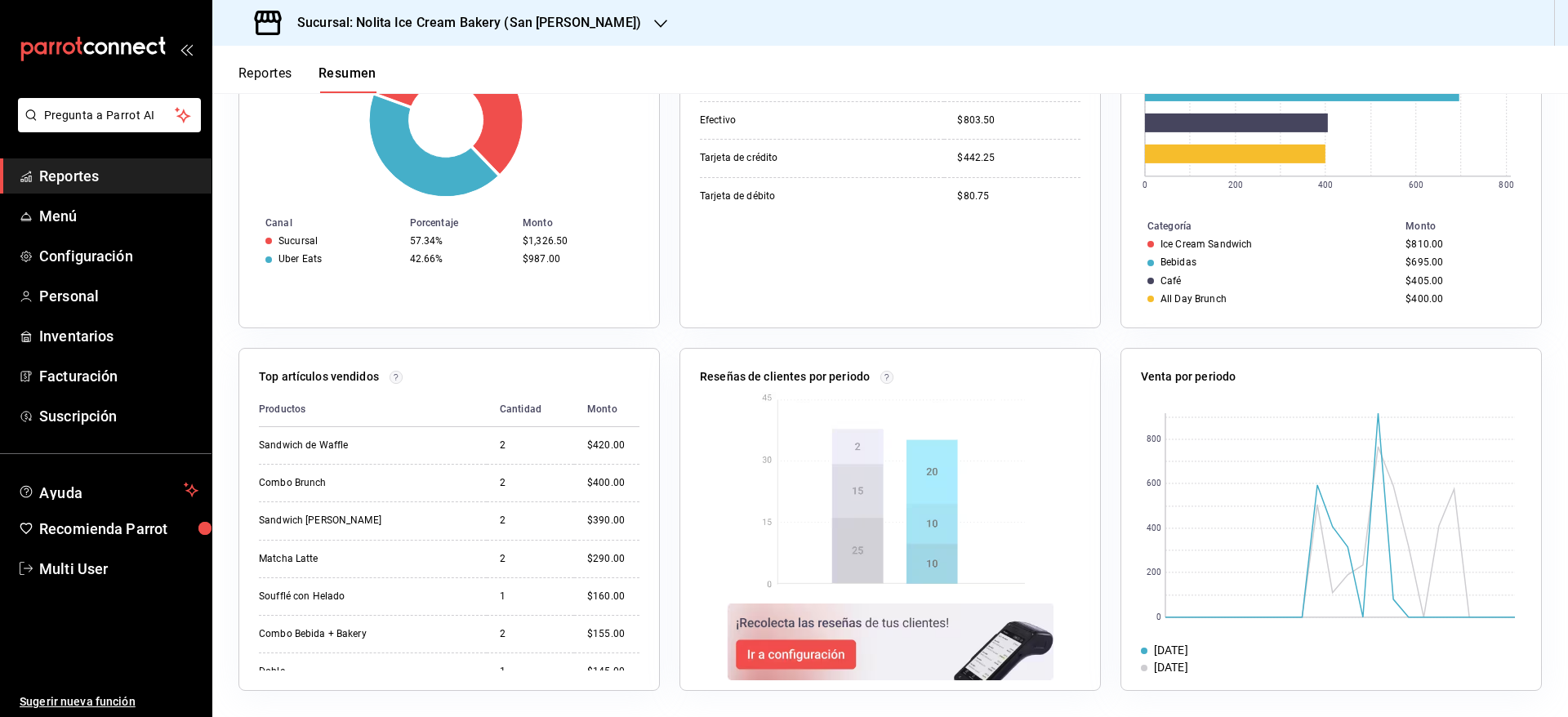
scroll to position [0, 0]
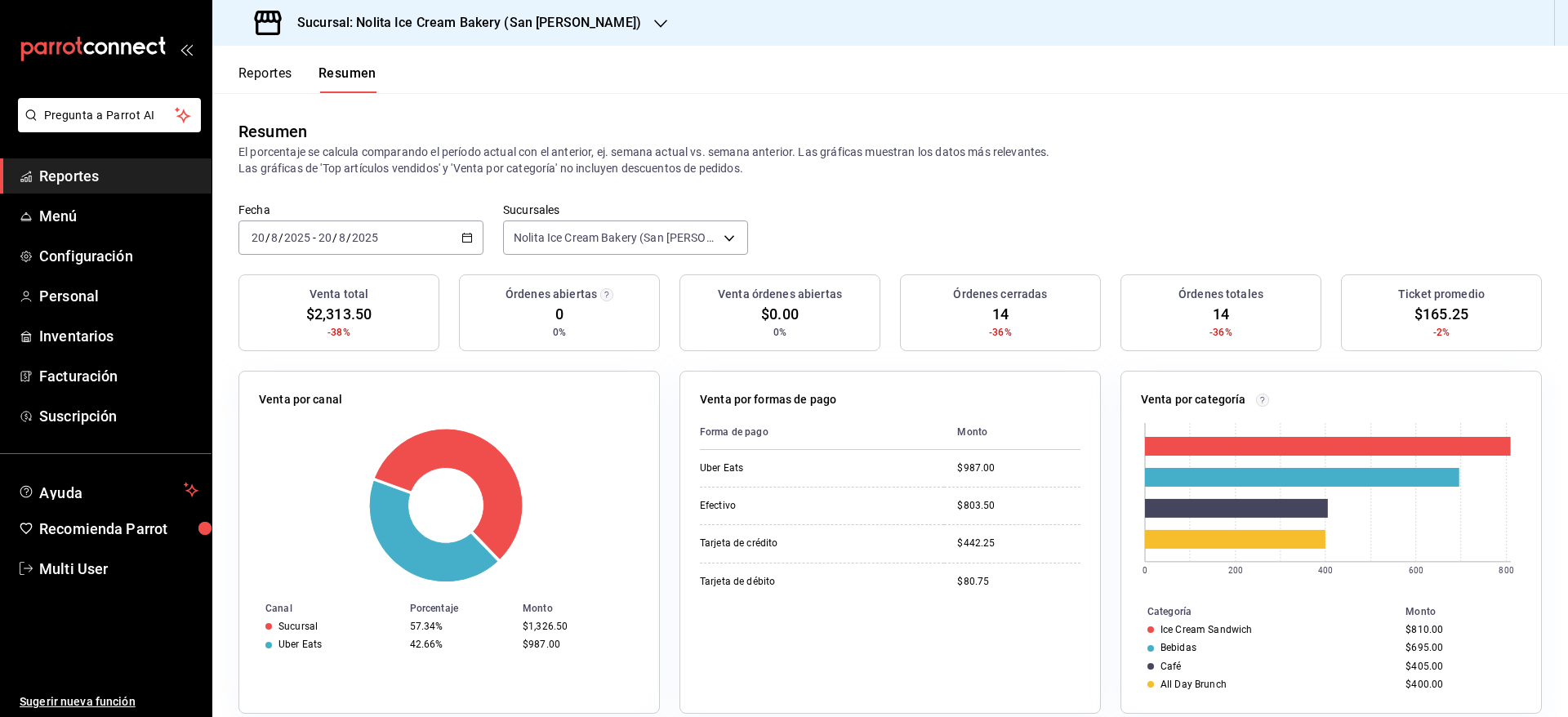
click at [555, 23] on h3 "Sucursal: Nolita Ice Cream Bakery (San [PERSON_NAME])" at bounding box center [463, 23] width 357 height 20
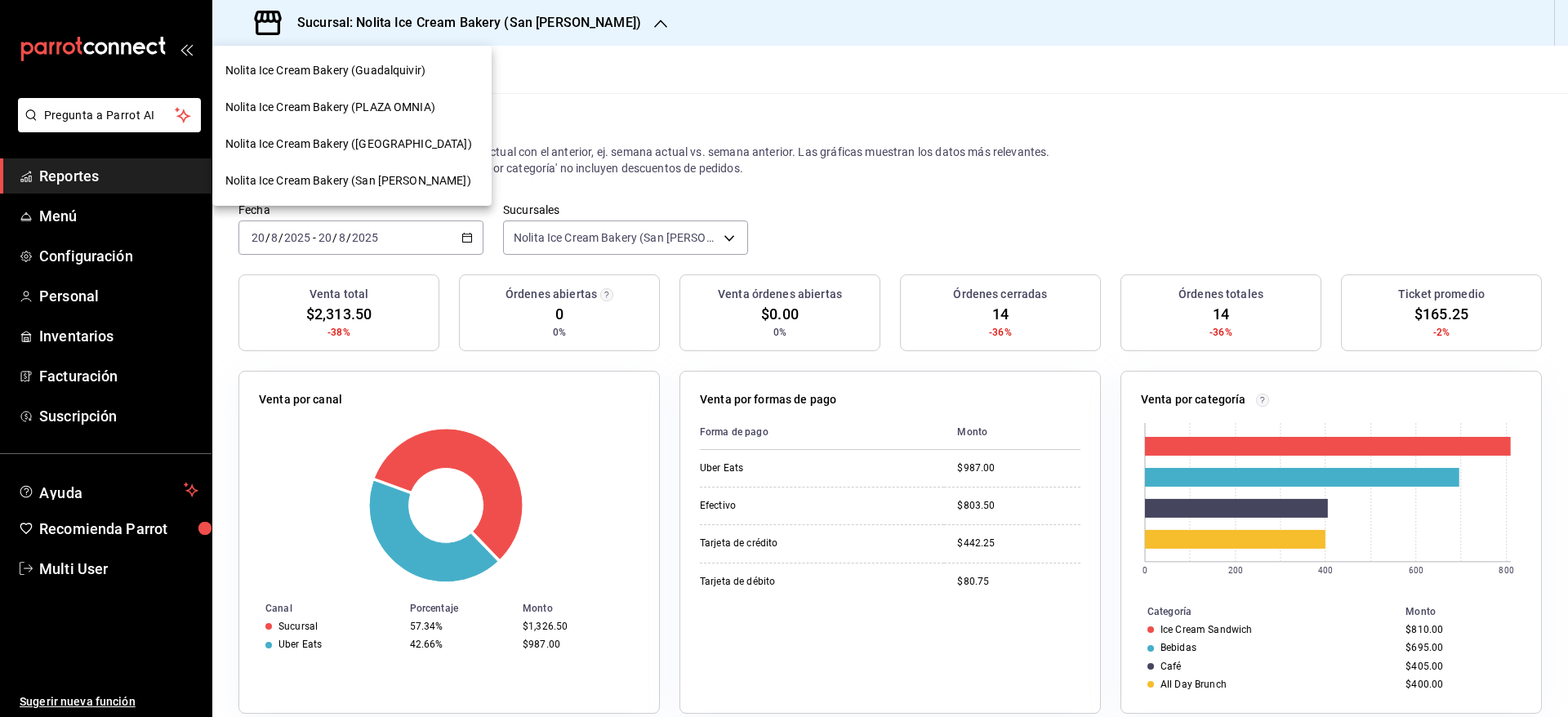
click at [555, 23] on div at bounding box center [784, 358] width 1568 height 717
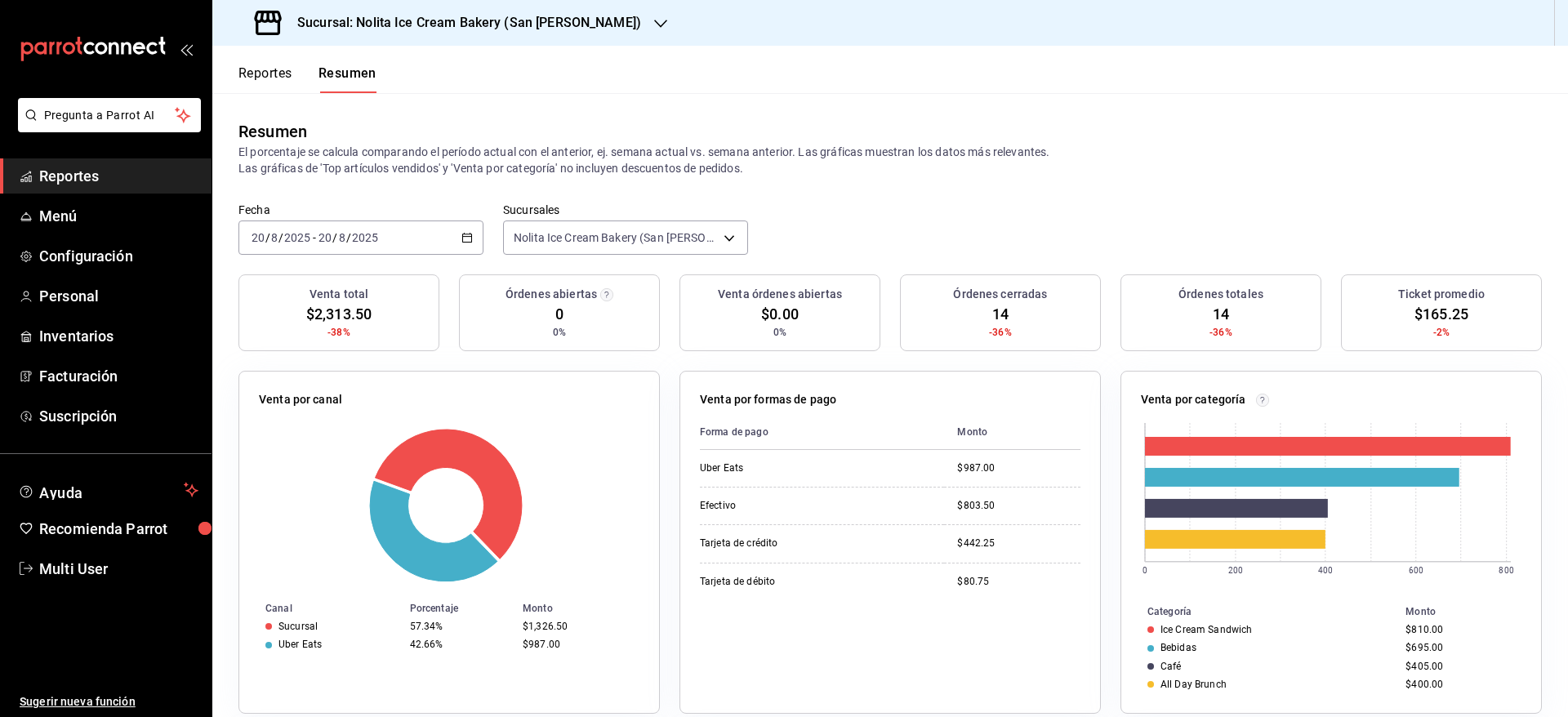
click at [555, 23] on h3 "Sucursal: Nolita Ice Cream Bakery (San [PERSON_NAME])" at bounding box center [463, 23] width 357 height 20
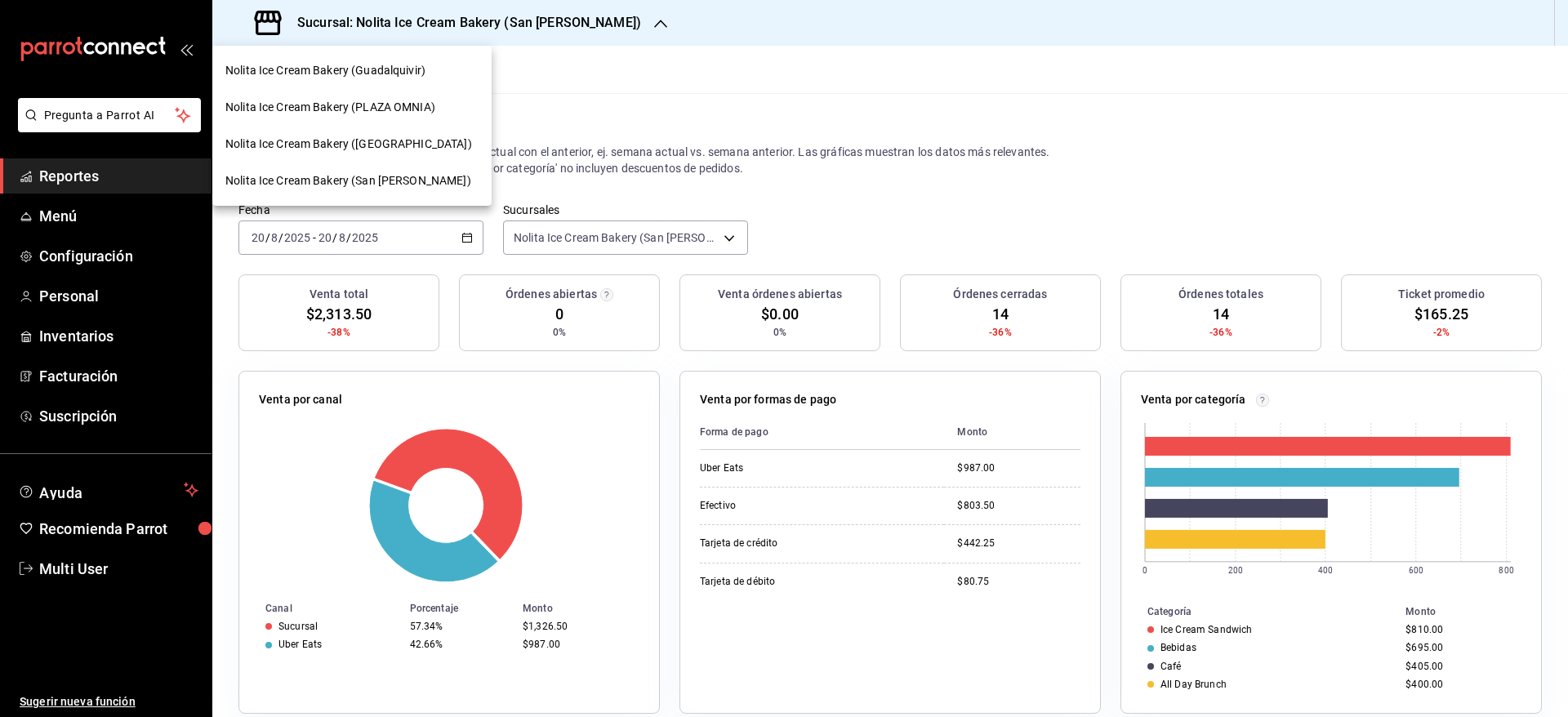
click at [555, 23] on div at bounding box center [784, 358] width 1568 height 717
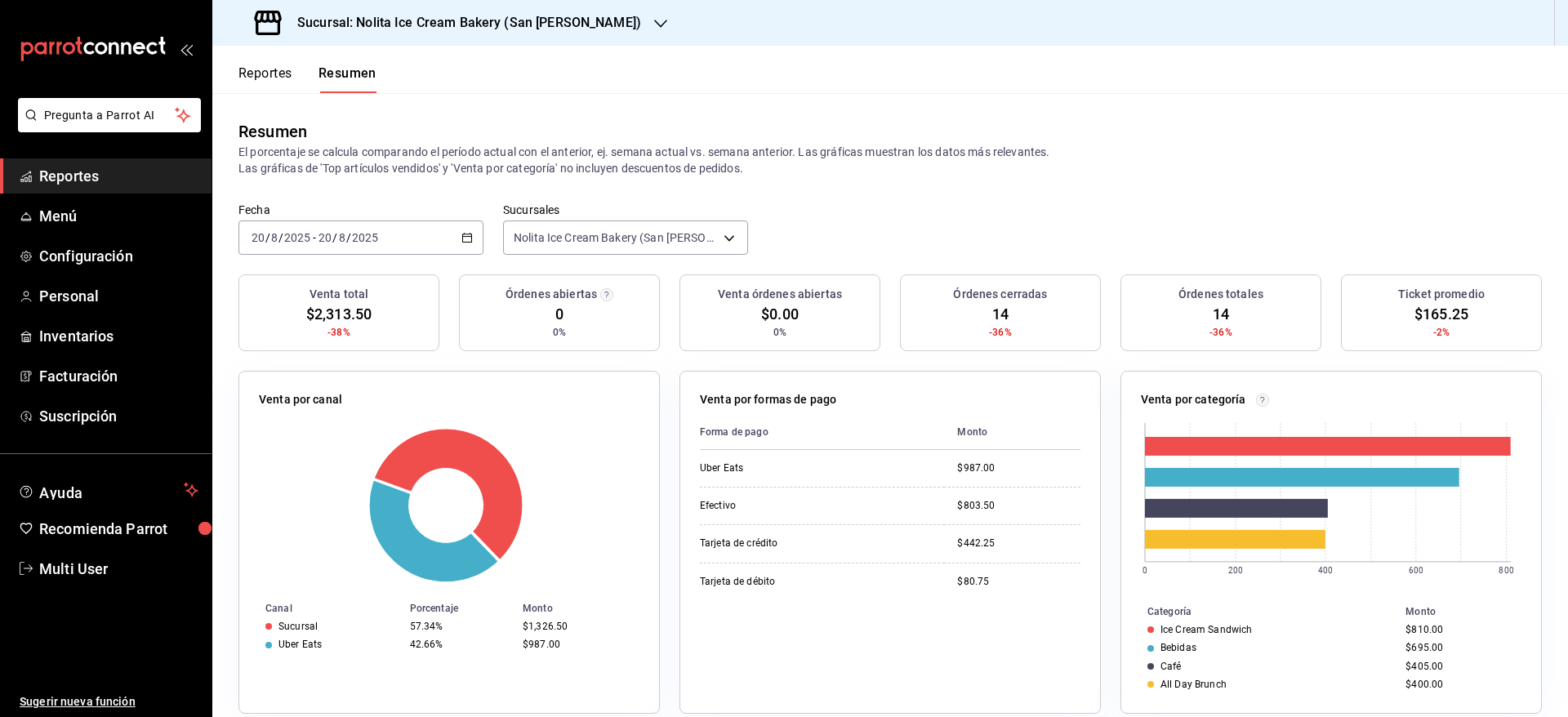
click at [555, 23] on h3 "Sucursal: Nolita Ice Cream Bakery (San [PERSON_NAME])" at bounding box center [463, 23] width 357 height 20
